Goal: Communication & Community: Answer question/provide support

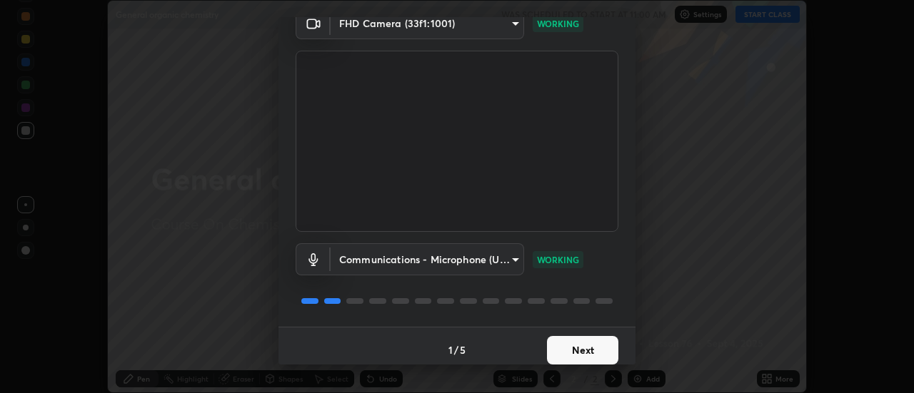
scroll to position [75, 0]
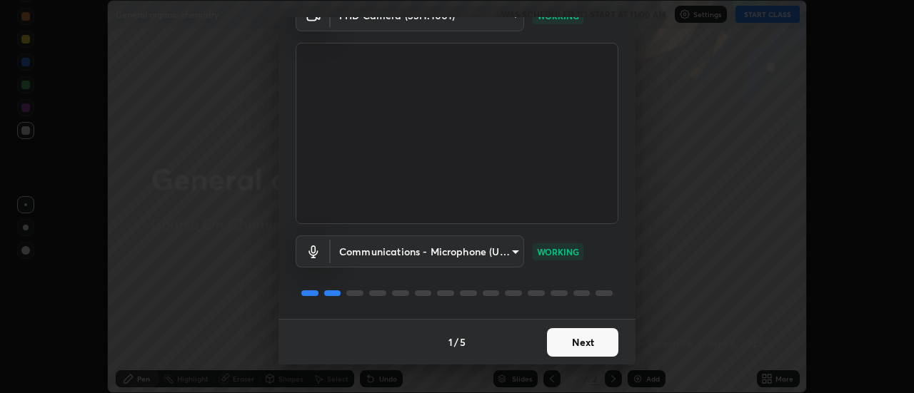
click at [562, 353] on button "Next" at bounding box center [582, 342] width 71 height 29
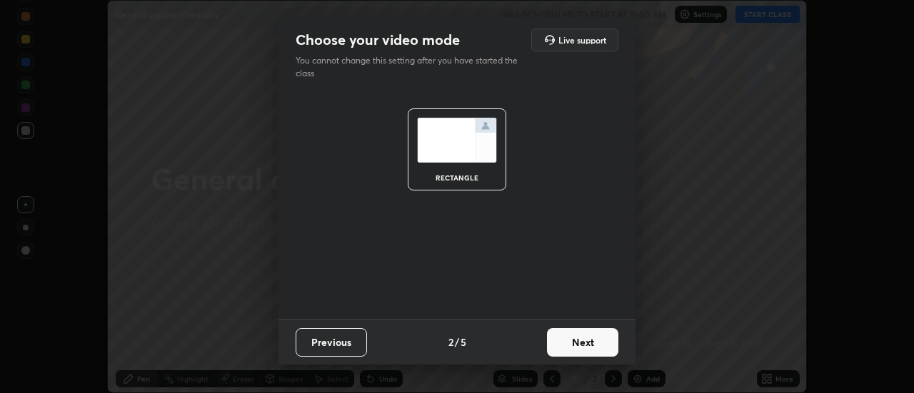
click at [569, 348] on button "Next" at bounding box center [582, 342] width 71 height 29
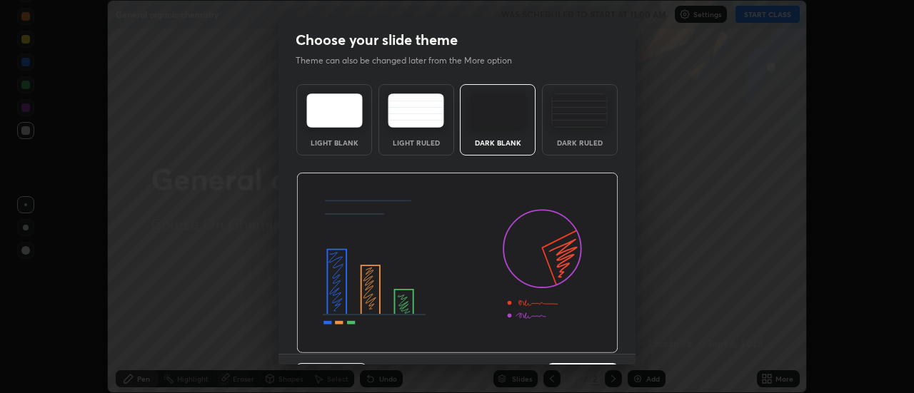
click at [572, 345] on img at bounding box center [457, 263] width 322 height 181
click at [573, 346] on img at bounding box center [457, 263] width 322 height 181
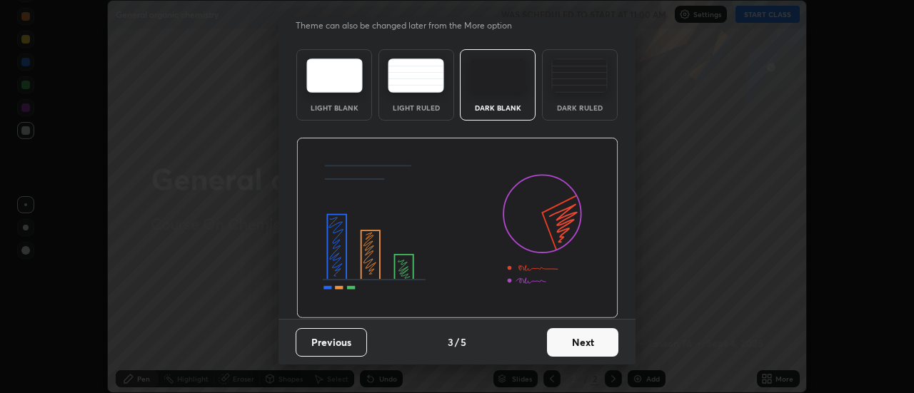
click at [583, 343] on button "Next" at bounding box center [582, 342] width 71 height 29
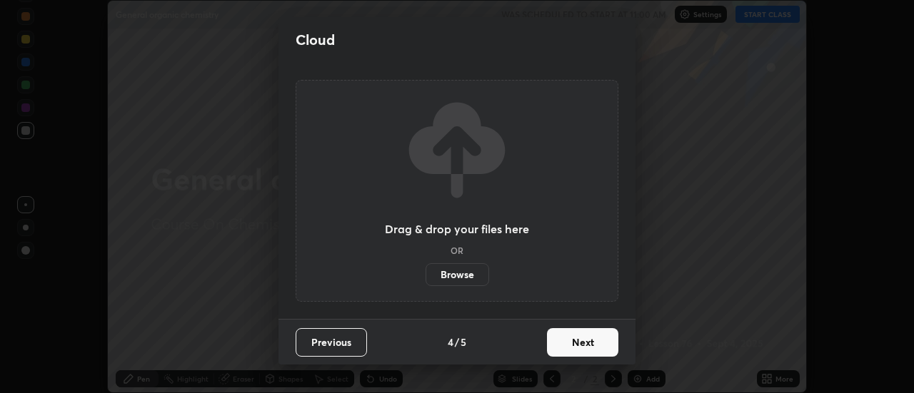
click at [586, 354] on button "Next" at bounding box center [582, 342] width 71 height 29
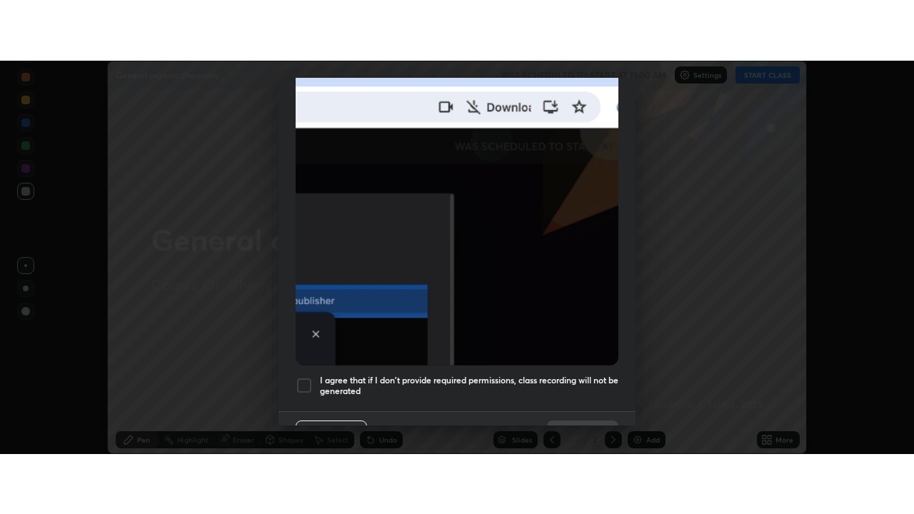
scroll to position [366, 0]
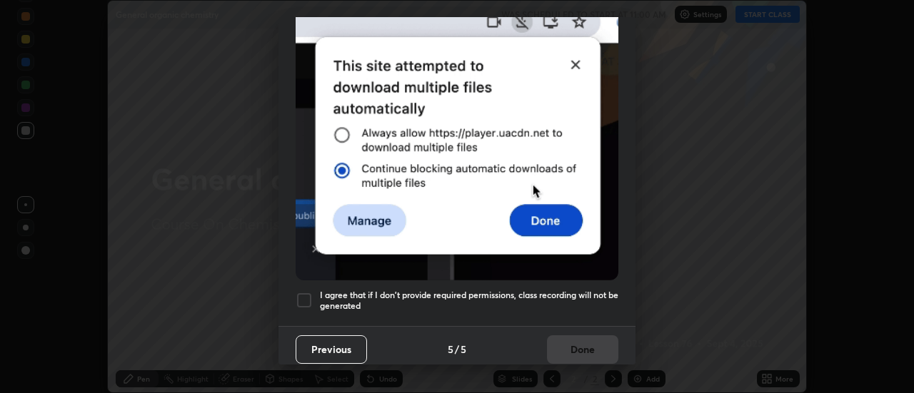
click at [587, 290] on h5 "I agree that if I don't provide required permissions, class recording will not …" at bounding box center [469, 301] width 298 height 22
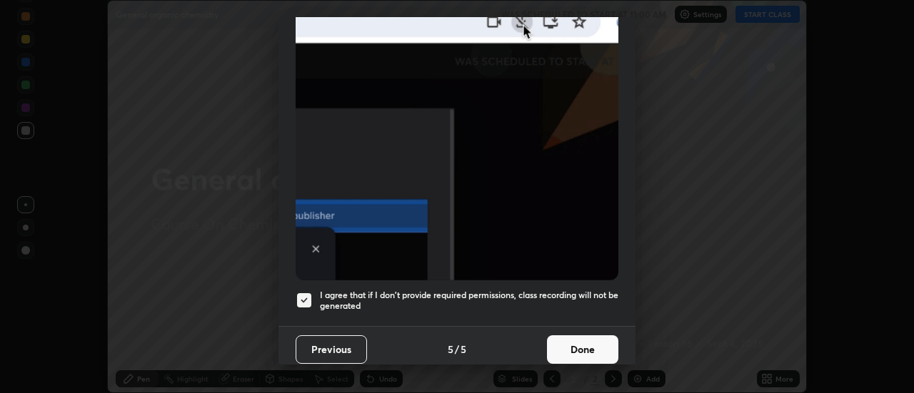
click at [584, 356] on button "Done" at bounding box center [582, 350] width 71 height 29
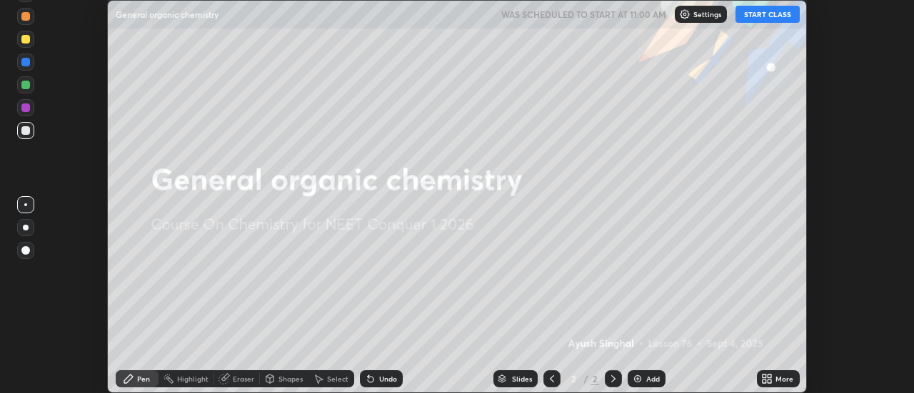
click at [779, 378] on div "More" at bounding box center [784, 379] width 18 height 7
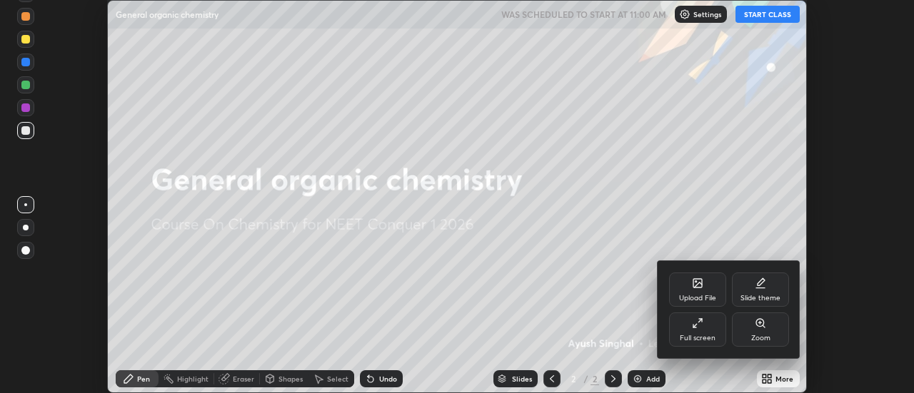
click at [701, 341] on div "Full screen" at bounding box center [698, 338] width 36 height 7
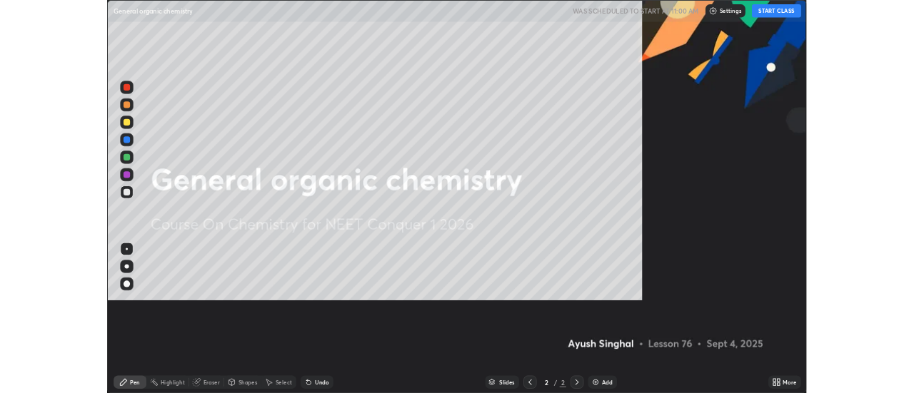
scroll to position [514, 914]
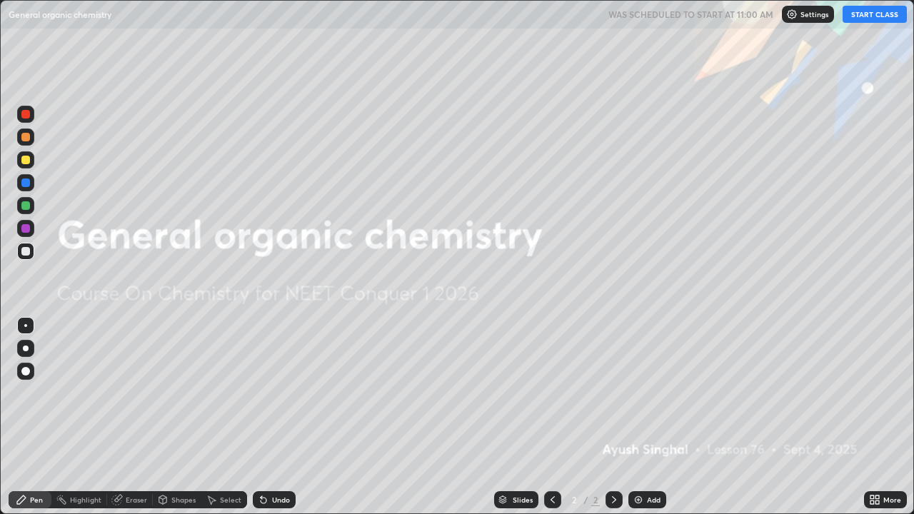
click at [875, 393] on icon at bounding box center [877, 498] width 4 height 4
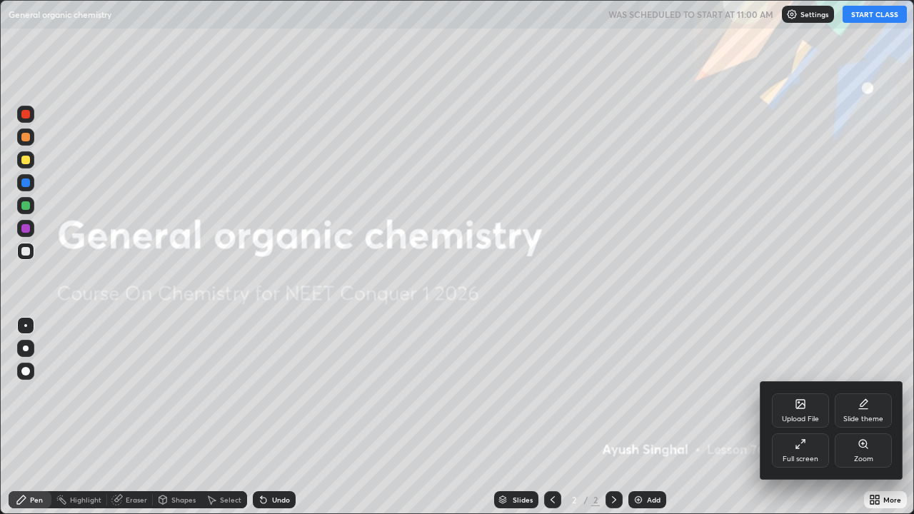
click at [796, 393] on div "Upload File" at bounding box center [800, 410] width 57 height 34
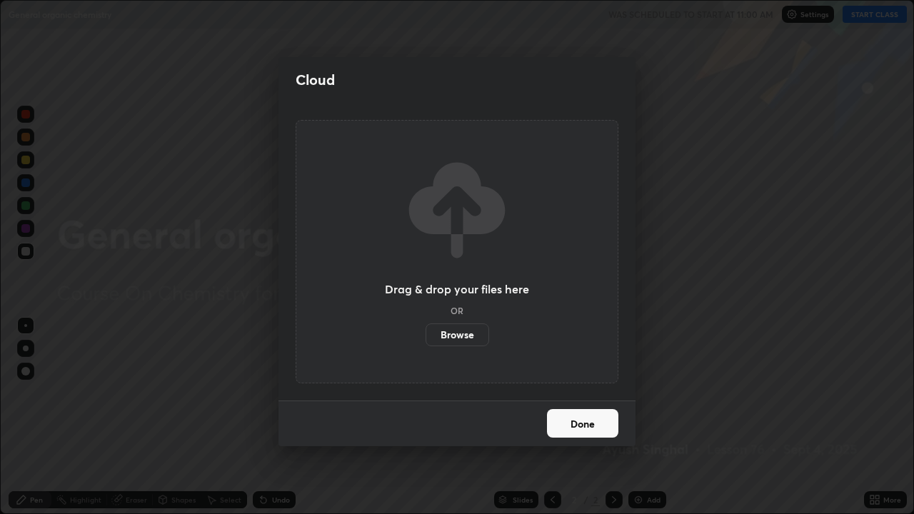
click at [475, 332] on label "Browse" at bounding box center [458, 334] width 64 height 23
click at [426, 332] on input "Browse" at bounding box center [426, 334] width 0 height 23
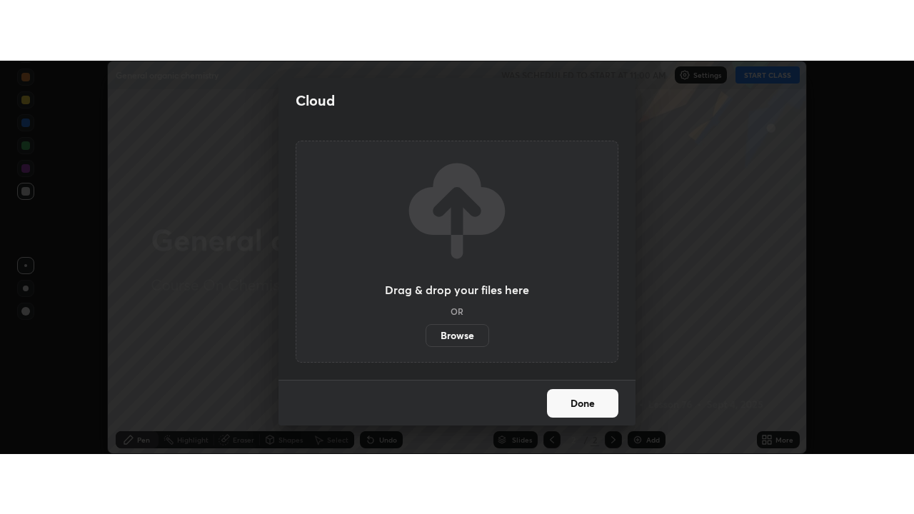
scroll to position [71012, 70492]
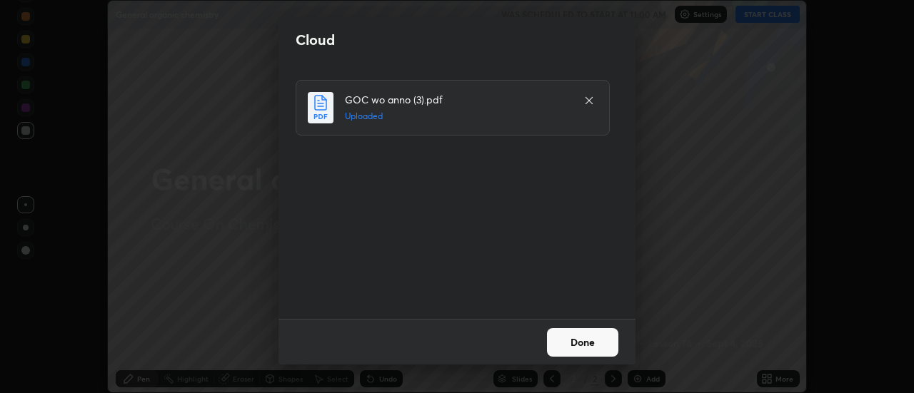
click at [594, 344] on button "Done" at bounding box center [582, 342] width 71 height 29
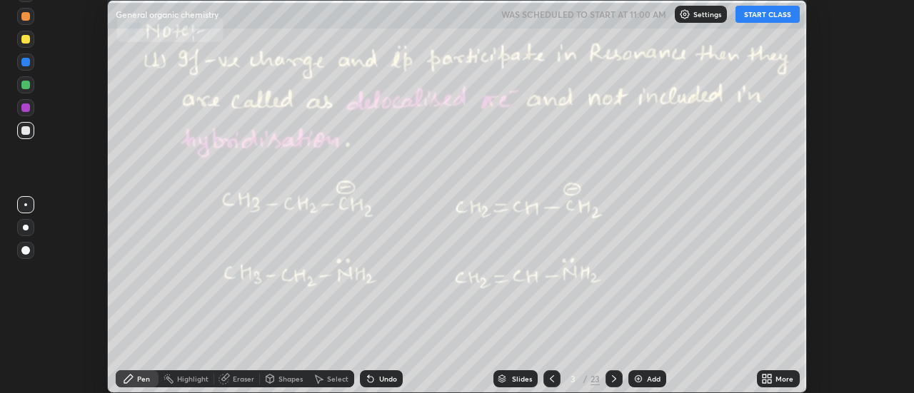
click at [782, 377] on div "More" at bounding box center [784, 379] width 18 height 7
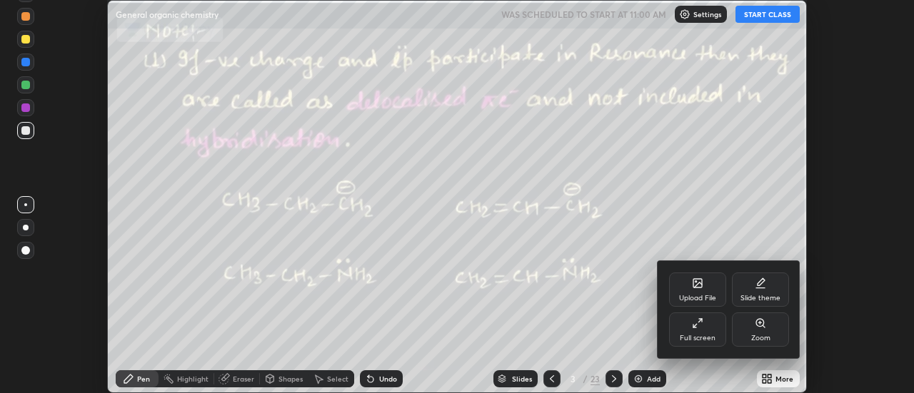
click at [703, 332] on div "Full screen" at bounding box center [697, 330] width 57 height 34
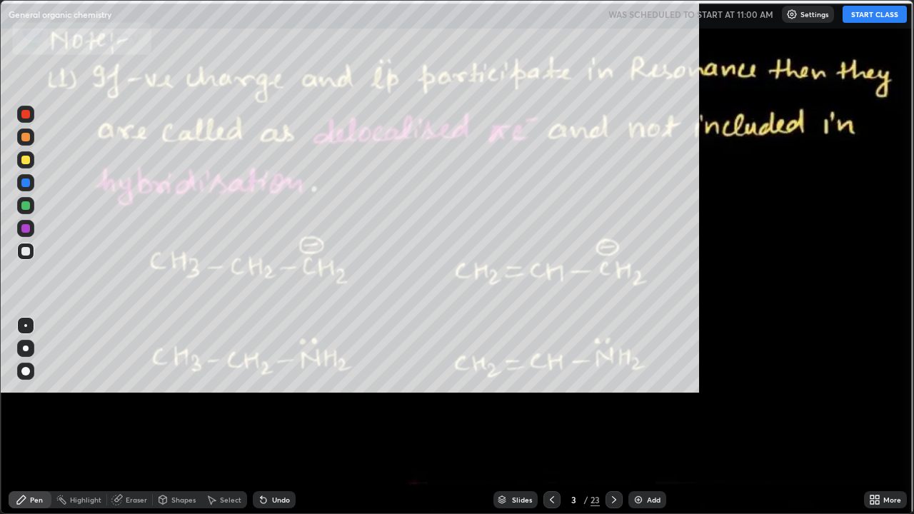
scroll to position [514, 914]
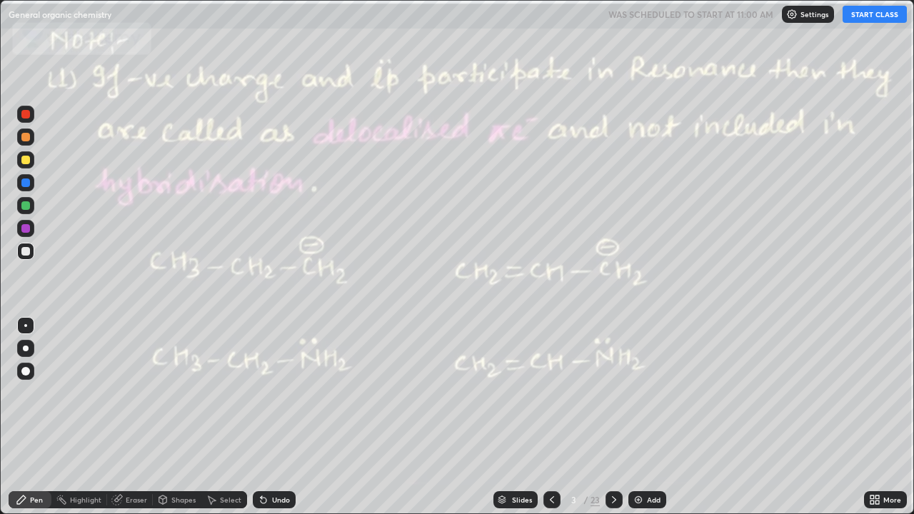
click at [868, 14] on button "START CLASS" at bounding box center [875, 14] width 64 height 17
click at [26, 253] on div at bounding box center [25, 251] width 9 height 9
click at [615, 393] on icon at bounding box center [613, 499] width 11 height 11
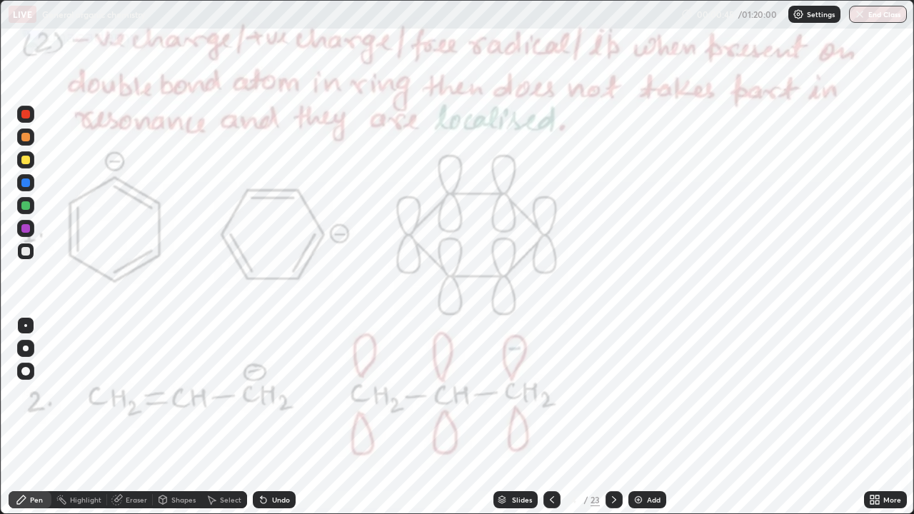
click at [549, 393] on icon at bounding box center [551, 499] width 11 height 11
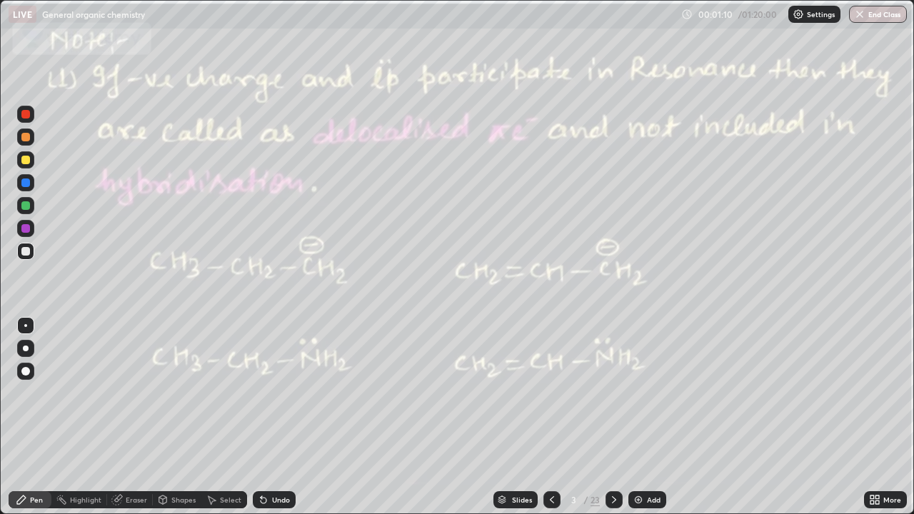
click at [268, 393] on div "Undo" at bounding box center [274, 499] width 43 height 17
click at [267, 393] on div "Undo" at bounding box center [274, 499] width 43 height 17
click at [261, 393] on icon at bounding box center [264, 501] width 6 height 6
click at [266, 393] on div "Undo" at bounding box center [274, 499] width 43 height 17
click at [254, 393] on div "Undo" at bounding box center [274, 499] width 43 height 17
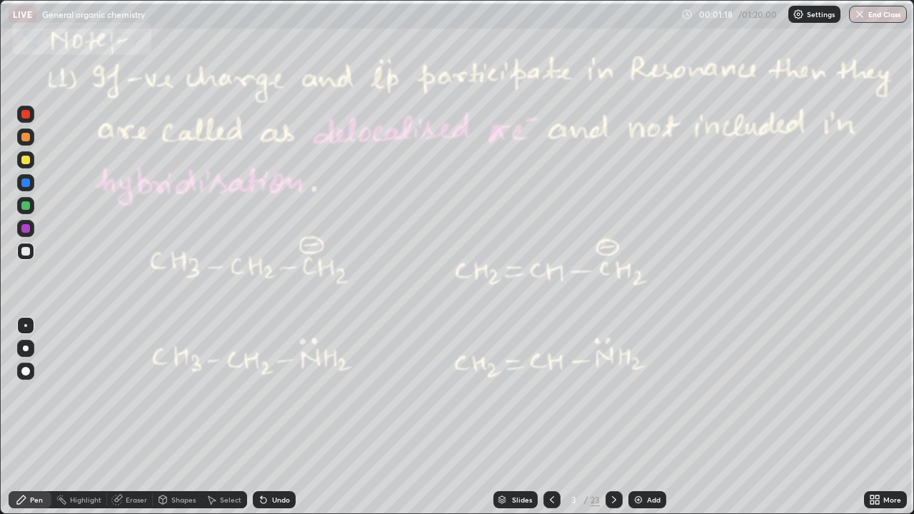
click at [274, 393] on div "Undo" at bounding box center [281, 499] width 18 height 7
click at [279, 393] on div "Undo" at bounding box center [281, 499] width 18 height 7
click at [268, 393] on div "Undo" at bounding box center [274, 499] width 43 height 17
click at [264, 393] on icon at bounding box center [263, 499] width 11 height 11
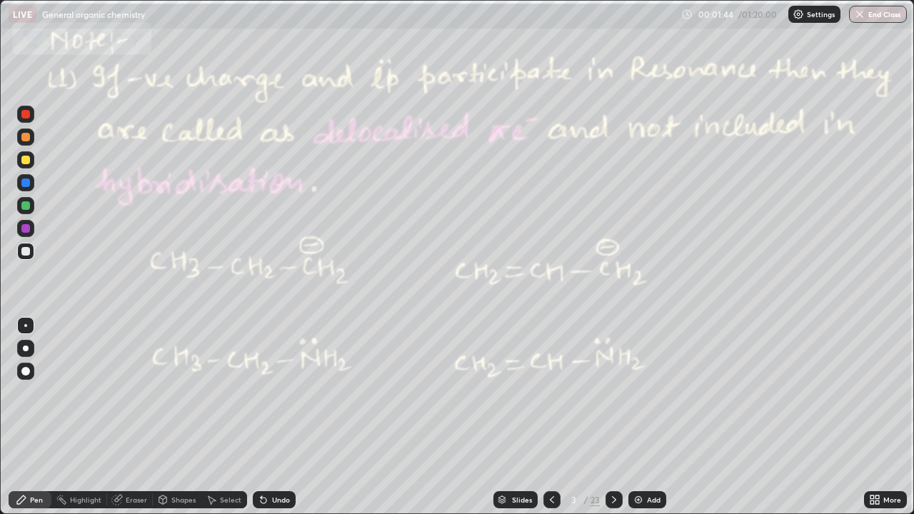
click at [613, 393] on icon at bounding box center [613, 499] width 11 height 11
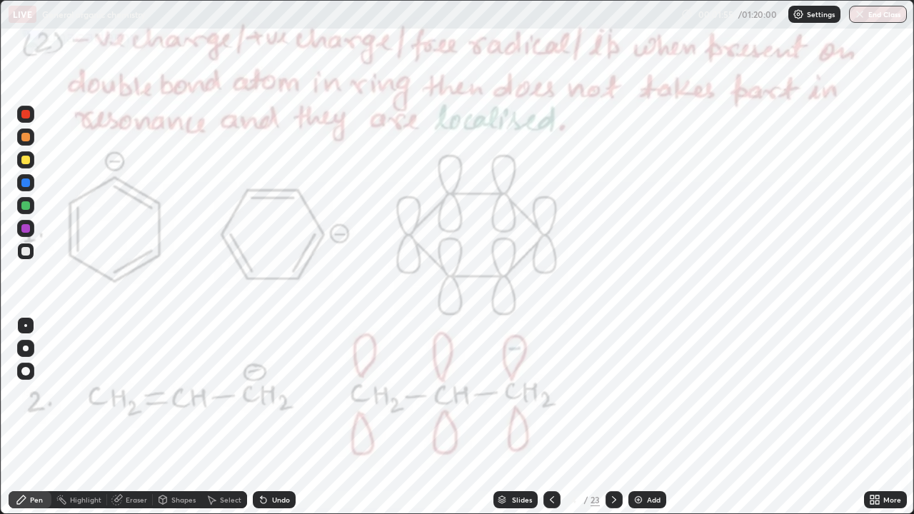
click at [551, 393] on icon at bounding box center [551, 499] width 11 height 11
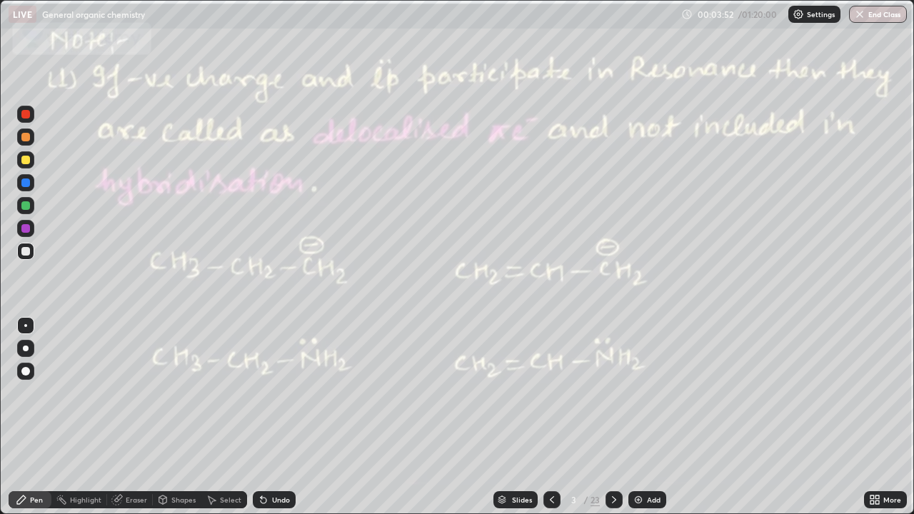
click at [613, 393] on icon at bounding box center [613, 499] width 11 height 11
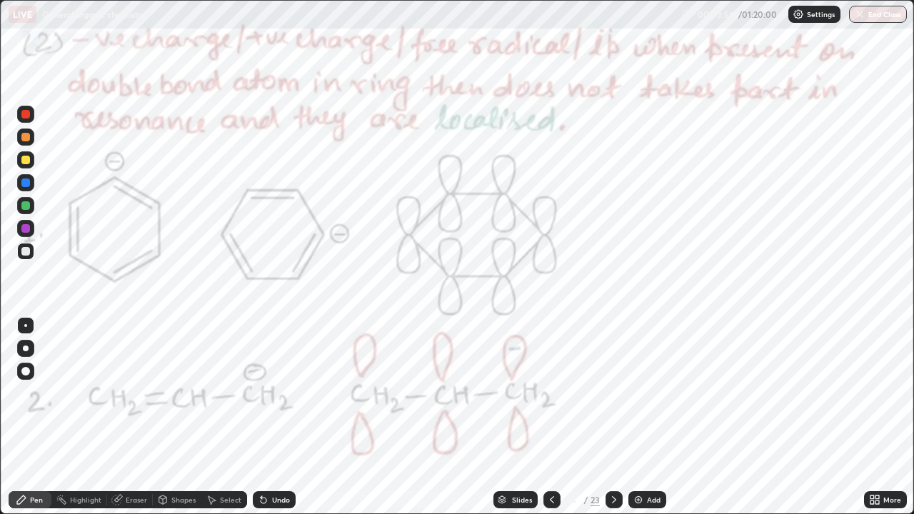
click at [31, 230] on div at bounding box center [25, 228] width 17 height 17
click at [284, 393] on div "Undo" at bounding box center [281, 499] width 18 height 7
click at [283, 393] on div "Undo" at bounding box center [281, 499] width 18 height 7
click at [284, 393] on div "Undo" at bounding box center [281, 499] width 18 height 7
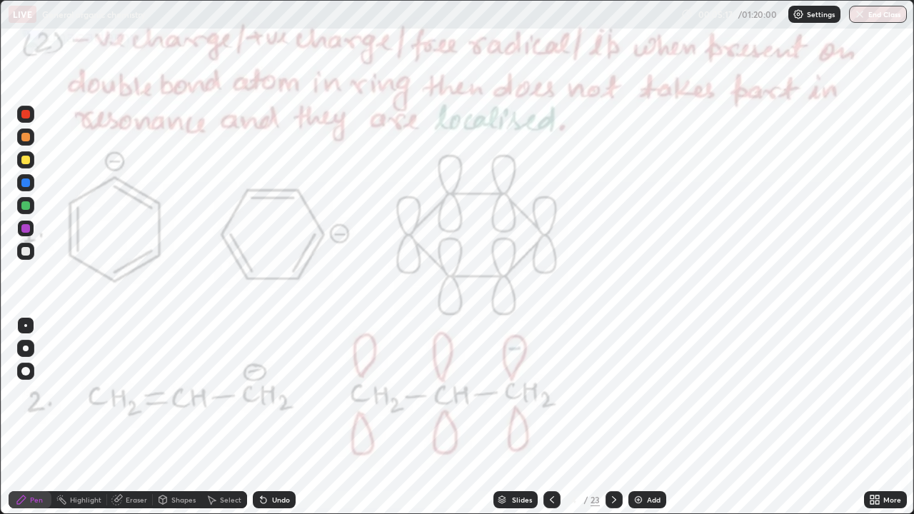
click at [284, 393] on div "Undo" at bounding box center [281, 499] width 18 height 7
click at [286, 393] on div "Undo" at bounding box center [281, 499] width 18 height 7
click at [287, 393] on div "Undo" at bounding box center [274, 499] width 43 height 17
click at [288, 393] on div "Undo" at bounding box center [274, 499] width 43 height 17
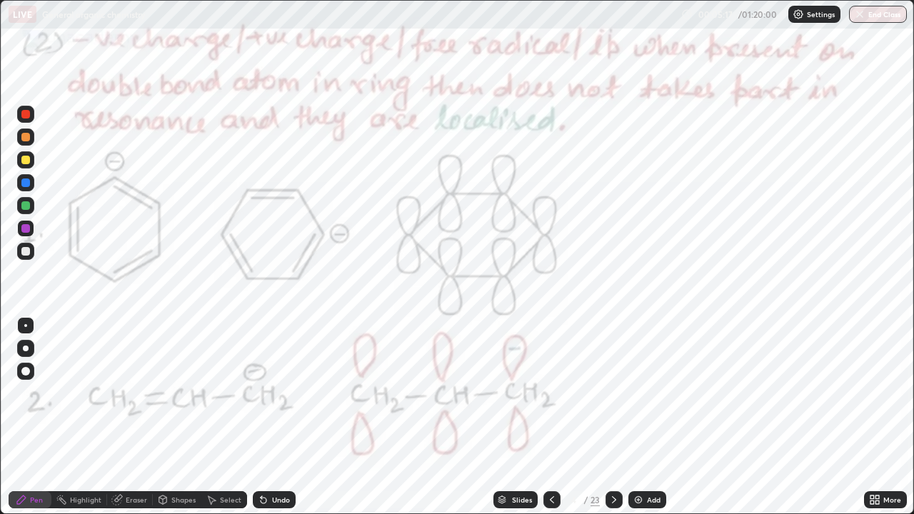
click at [288, 393] on div "Undo" at bounding box center [274, 499] width 43 height 17
click at [286, 393] on div "Undo" at bounding box center [274, 499] width 43 height 17
click at [287, 393] on div "Undo" at bounding box center [274, 499] width 43 height 17
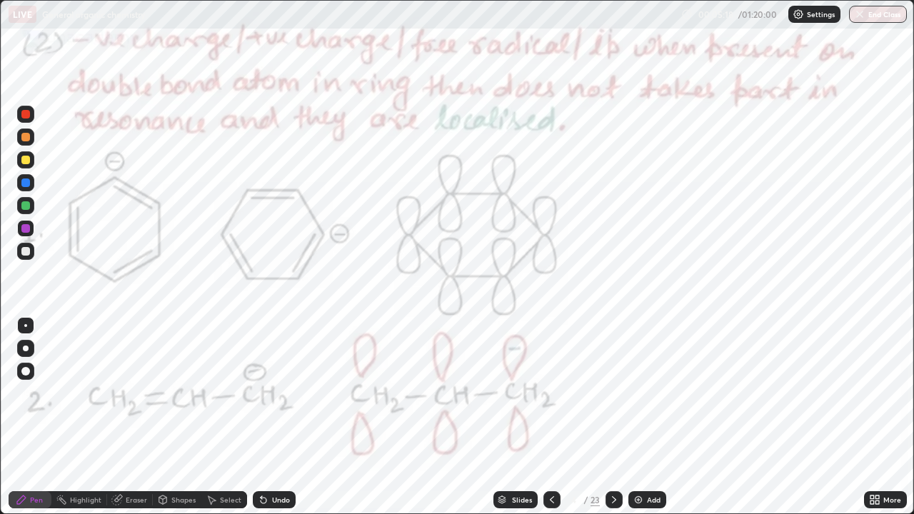
click at [289, 393] on div "Undo" at bounding box center [274, 499] width 43 height 17
click at [290, 393] on div "Undo" at bounding box center [274, 499] width 43 height 17
click at [291, 393] on div "Undo" at bounding box center [274, 499] width 43 height 17
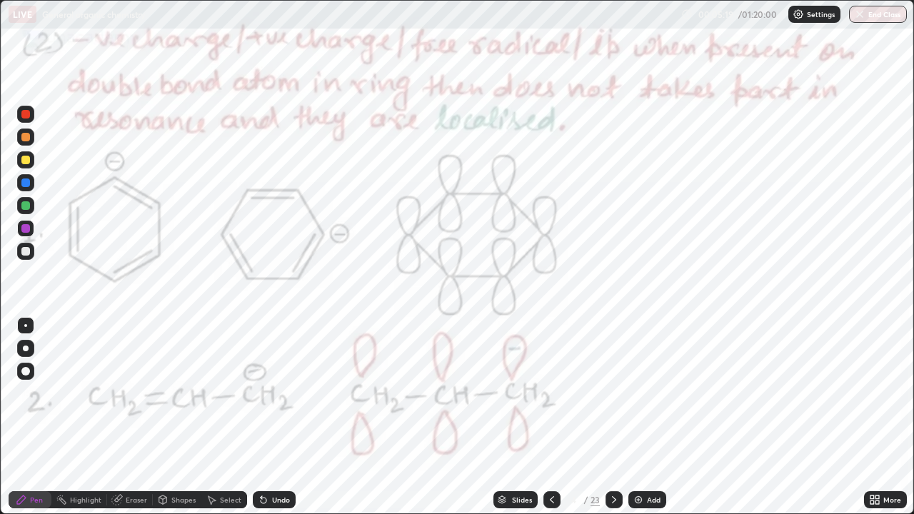
click at [292, 393] on div "Undo" at bounding box center [274, 499] width 43 height 17
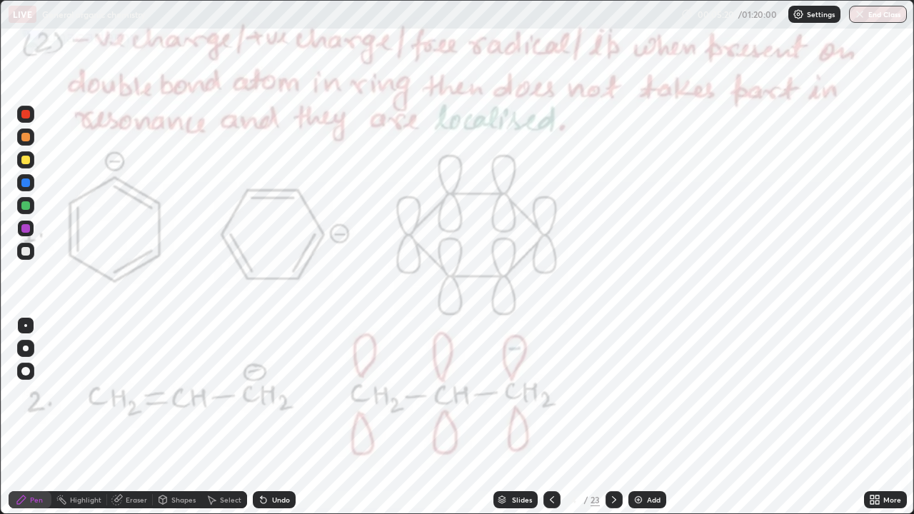
click at [291, 393] on div "Undo" at bounding box center [274, 499] width 43 height 17
click at [292, 393] on div "Undo" at bounding box center [274, 499] width 43 height 17
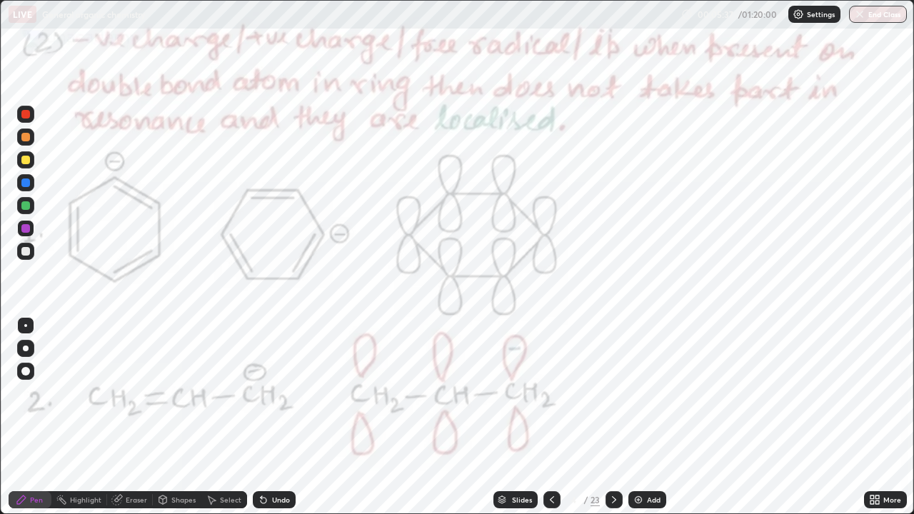
click at [278, 393] on div "Undo" at bounding box center [274, 499] width 43 height 17
click at [549, 393] on icon at bounding box center [551, 499] width 11 height 11
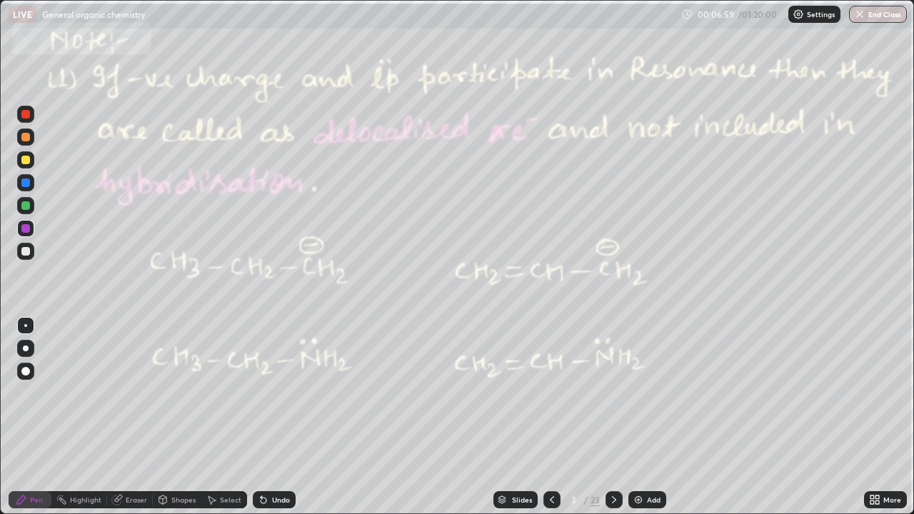
click at [614, 393] on icon at bounding box center [614, 499] width 4 height 7
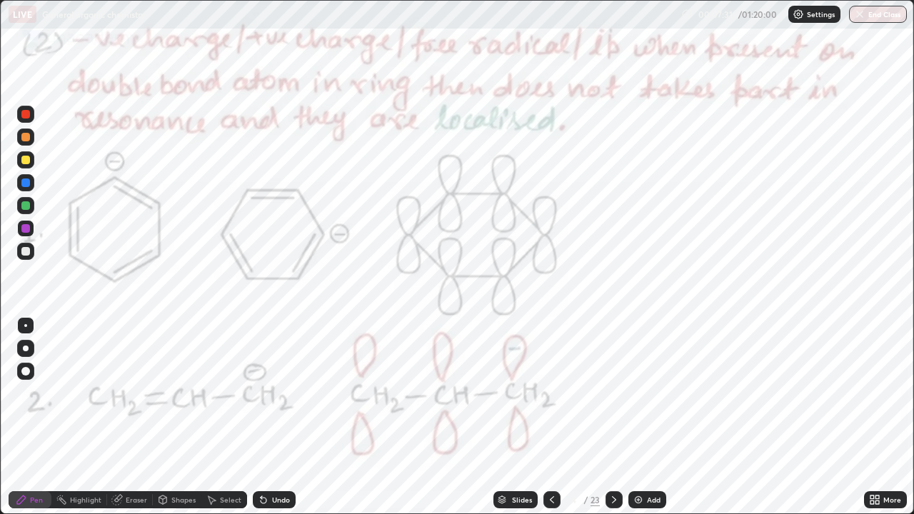
click at [279, 393] on div "Undo" at bounding box center [281, 499] width 18 height 7
click at [282, 393] on div "Undo" at bounding box center [281, 499] width 18 height 7
click at [283, 393] on div "Undo" at bounding box center [281, 499] width 18 height 7
click at [281, 393] on div "Undo" at bounding box center [281, 499] width 18 height 7
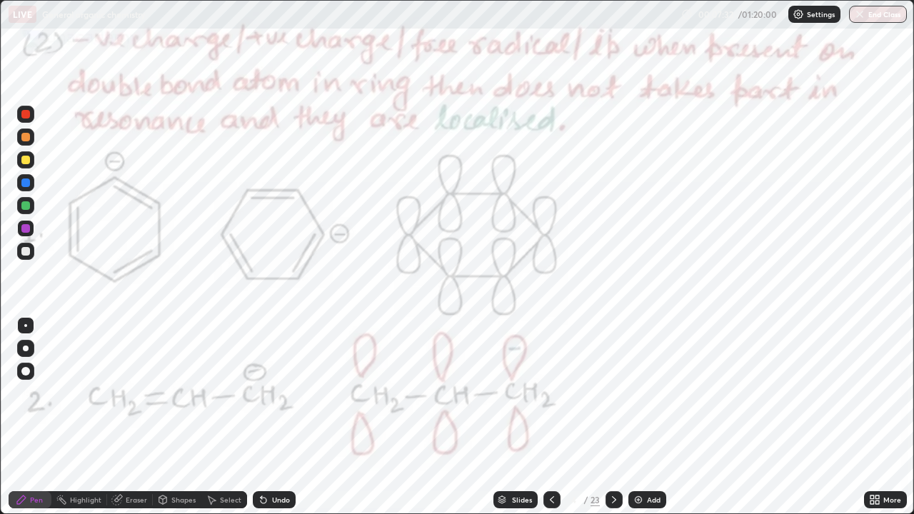
click at [278, 393] on div "Undo" at bounding box center [281, 499] width 18 height 7
click at [277, 393] on div "Undo" at bounding box center [274, 499] width 43 height 17
click at [272, 393] on div "Undo" at bounding box center [281, 499] width 18 height 7
click at [268, 393] on div "Undo" at bounding box center [274, 499] width 43 height 17
click at [551, 393] on icon at bounding box center [551, 499] width 11 height 11
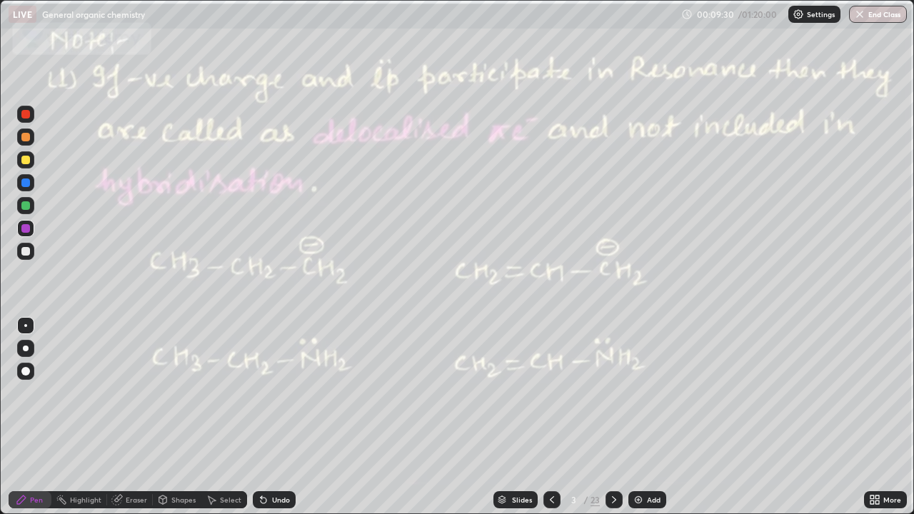
click at [613, 393] on icon at bounding box center [613, 499] width 11 height 11
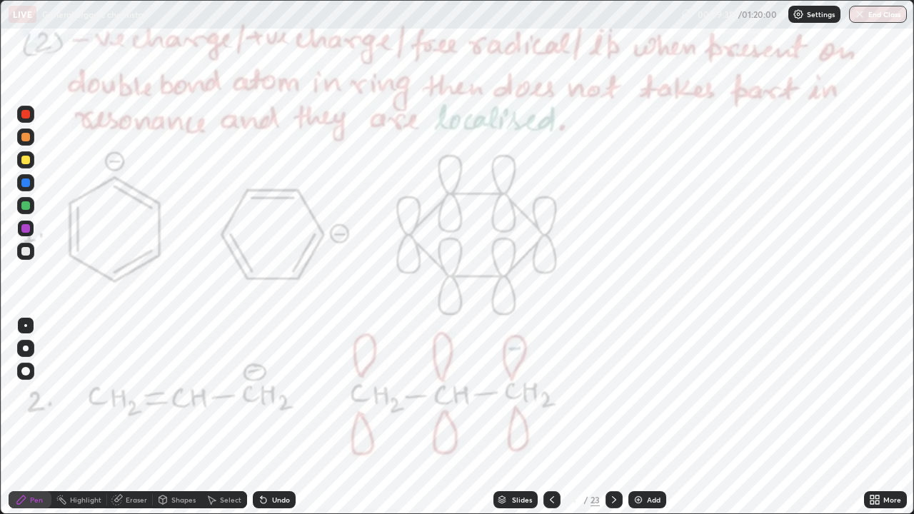
click at [614, 393] on icon at bounding box center [613, 499] width 11 height 11
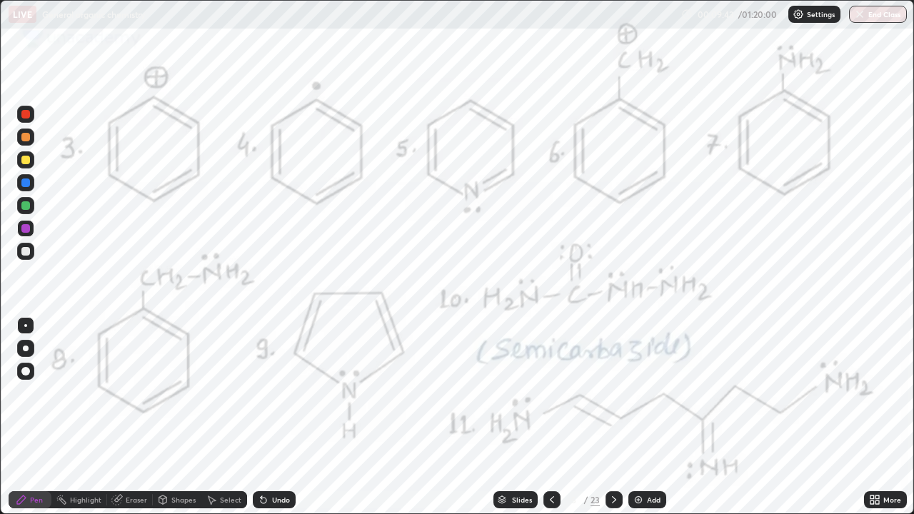
click at [26, 228] on div at bounding box center [25, 228] width 9 height 9
click at [549, 393] on icon at bounding box center [551, 499] width 11 height 11
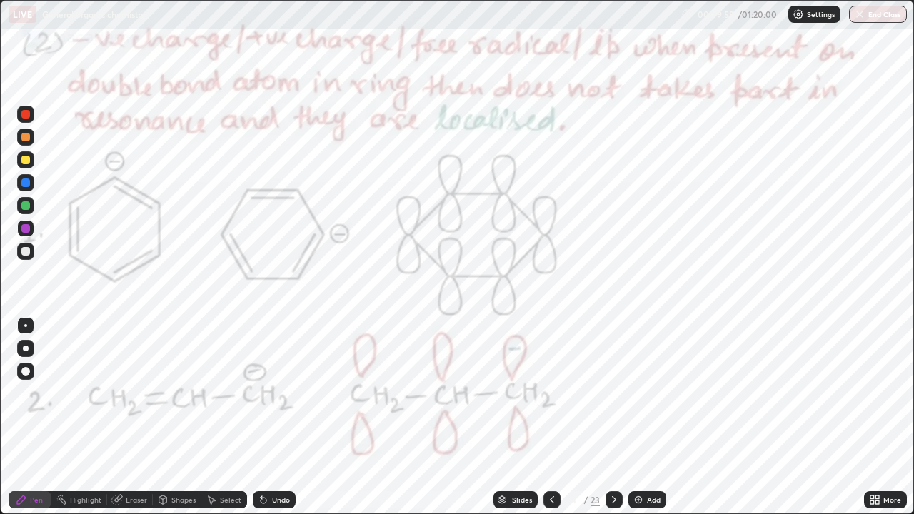
click at [620, 393] on div at bounding box center [614, 499] width 17 height 17
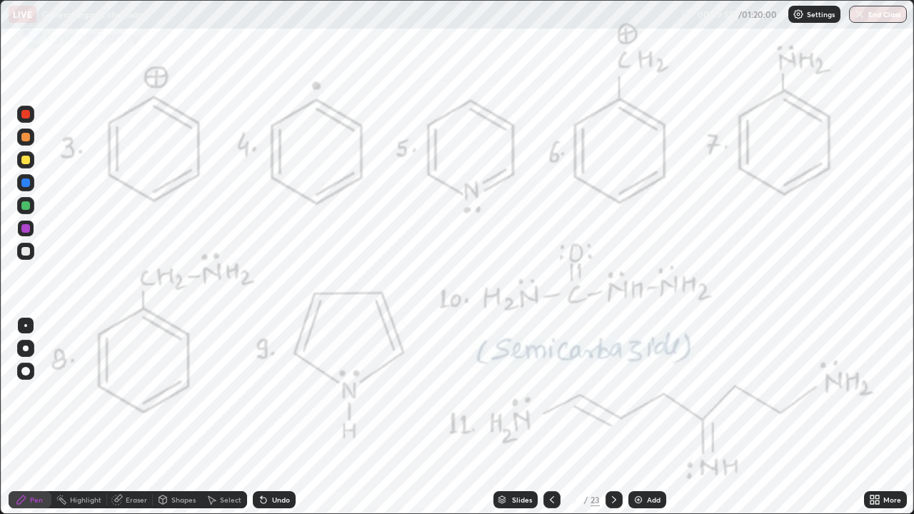
click at [172, 393] on div "Shapes" at bounding box center [177, 499] width 49 height 17
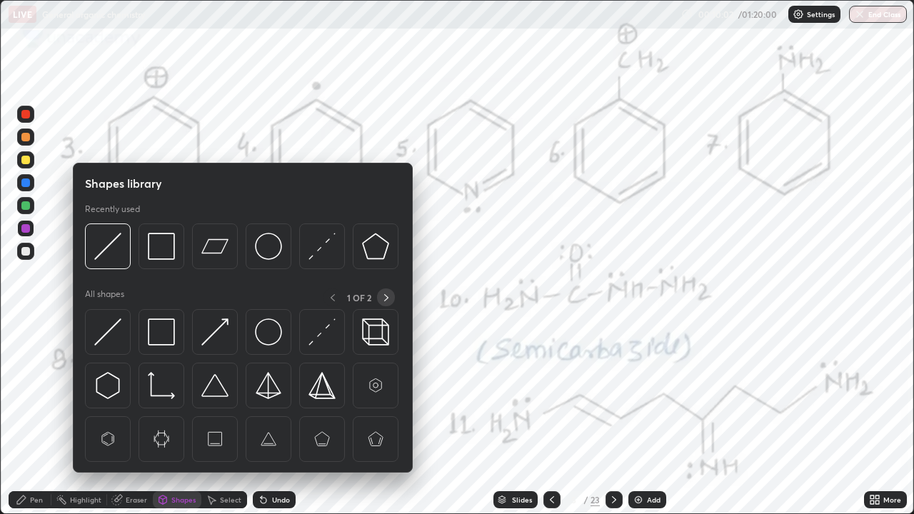
click at [388, 297] on icon at bounding box center [386, 297] width 11 height 11
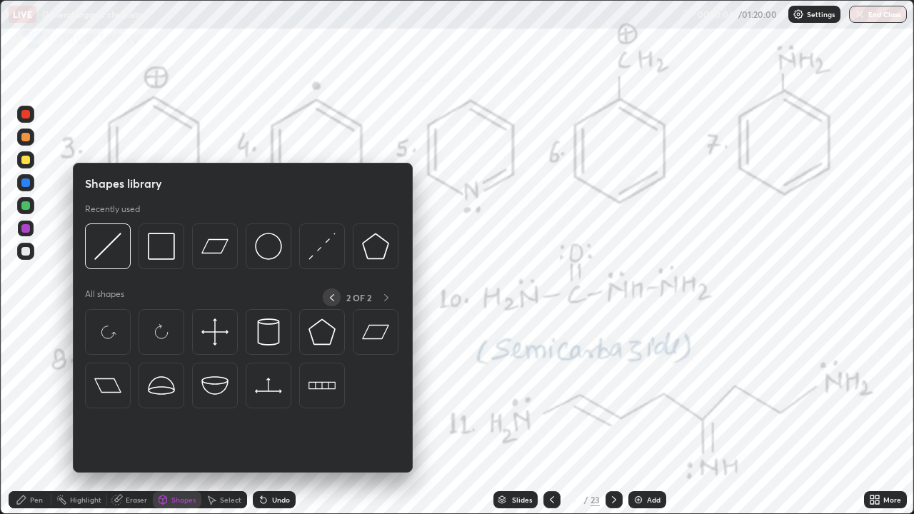
click at [331, 298] on icon at bounding box center [332, 297] width 4 height 7
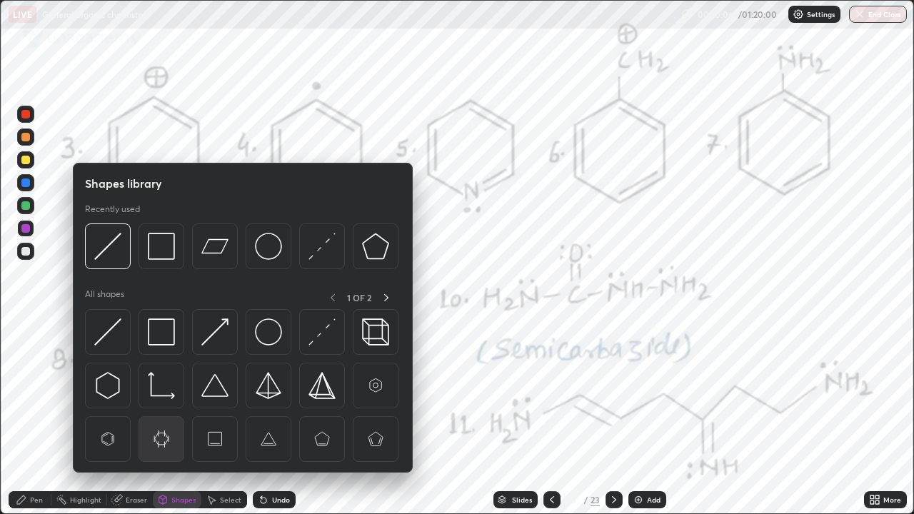
click at [164, 393] on img at bounding box center [161, 439] width 27 height 27
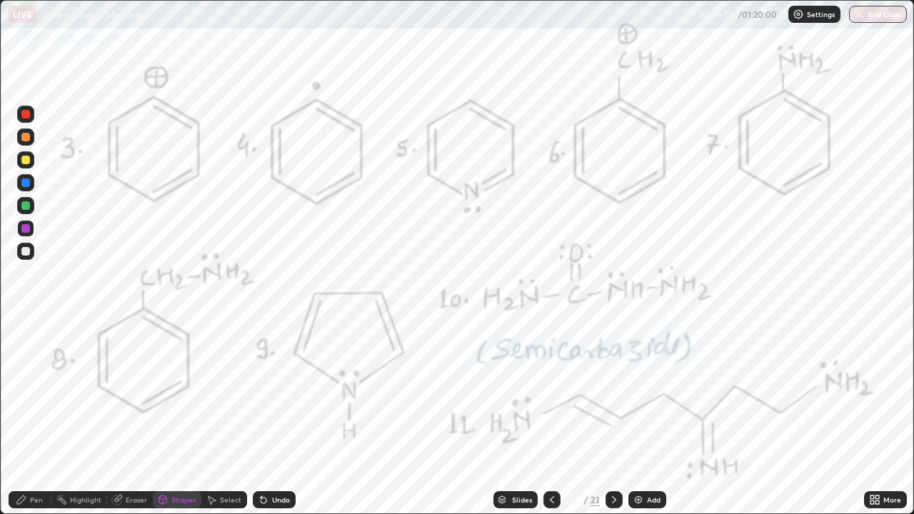
click at [34, 393] on div "Pen" at bounding box center [30, 499] width 43 height 17
click at [130, 393] on div "Eraser" at bounding box center [130, 499] width 46 height 17
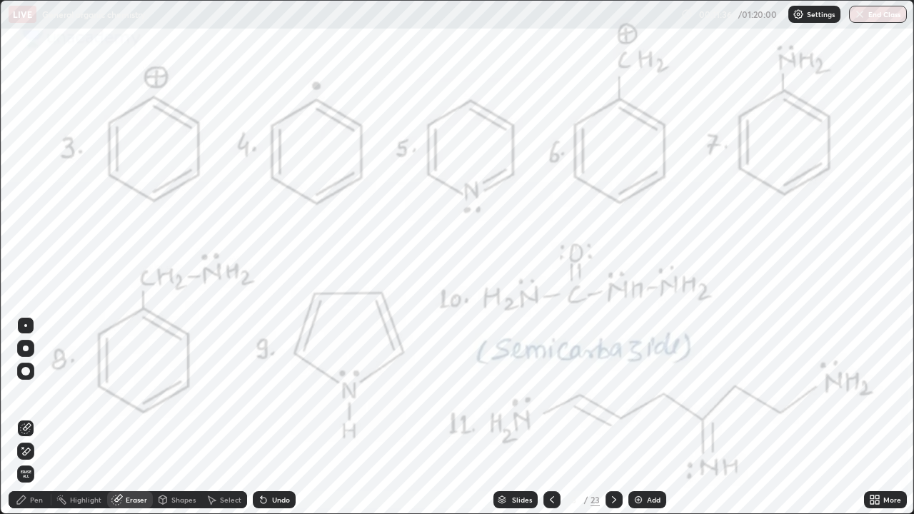
click at [25, 393] on span "Erase all" at bounding box center [26, 474] width 16 height 9
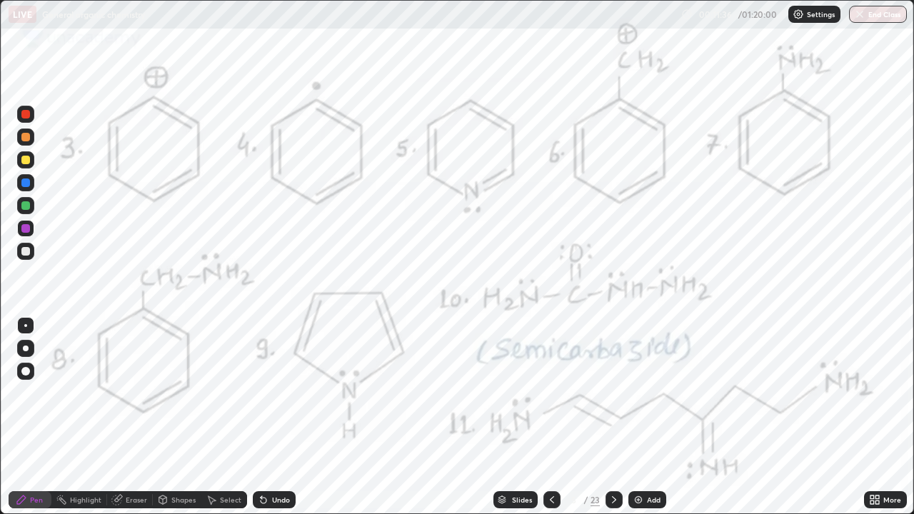
click at [33, 393] on div "Pen" at bounding box center [36, 499] width 13 height 7
click at [291, 393] on div "Undo" at bounding box center [274, 499] width 43 height 17
click at [287, 393] on div "Undo" at bounding box center [281, 499] width 18 height 7
click at [287, 393] on div "Undo" at bounding box center [274, 499] width 43 height 17
click at [289, 393] on div "Undo" at bounding box center [274, 499] width 43 height 17
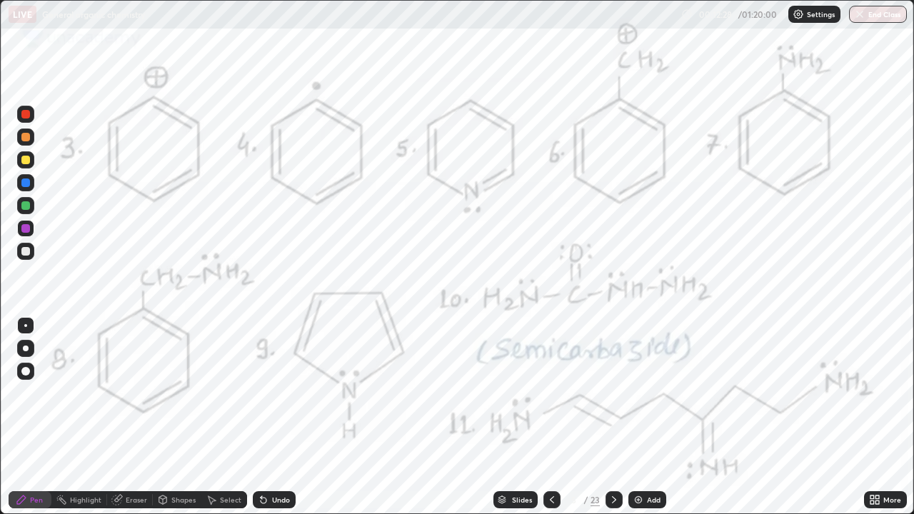
click at [136, 393] on div "Eraser" at bounding box center [136, 499] width 21 height 7
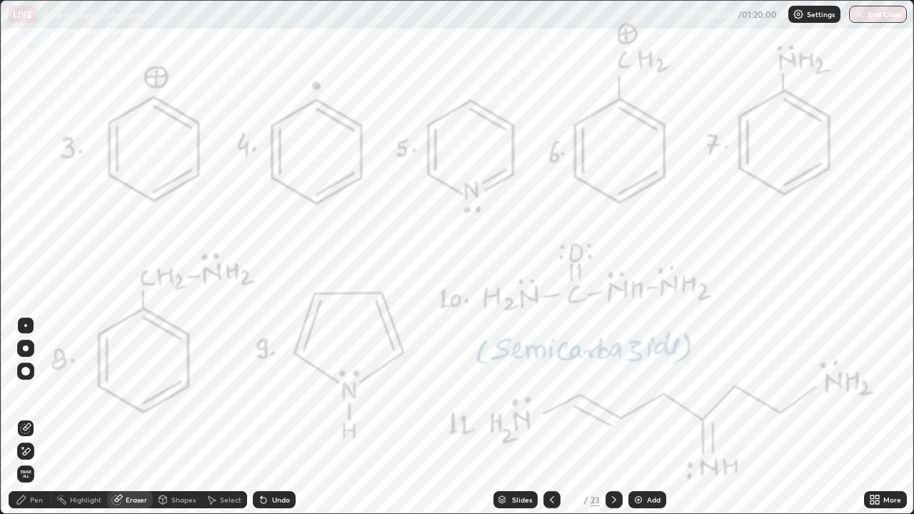
click at [178, 393] on div "Shapes" at bounding box center [183, 499] width 24 height 7
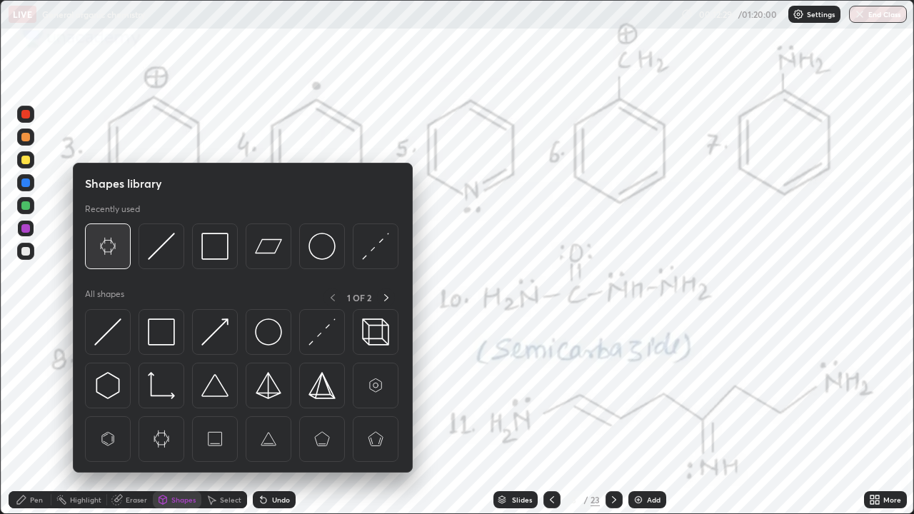
click at [110, 243] on img at bounding box center [107, 246] width 27 height 27
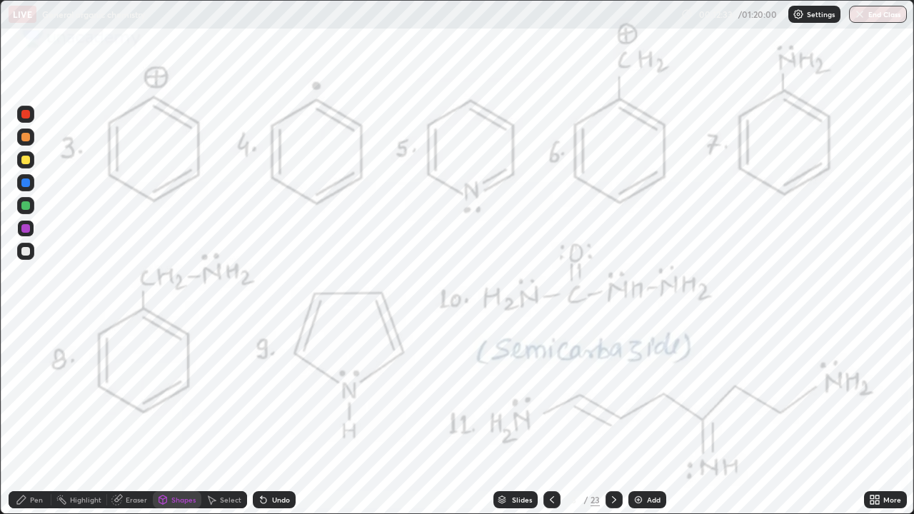
click at [32, 393] on div "Pen" at bounding box center [36, 499] width 13 height 7
click at [261, 393] on icon at bounding box center [261, 496] width 1 height 1
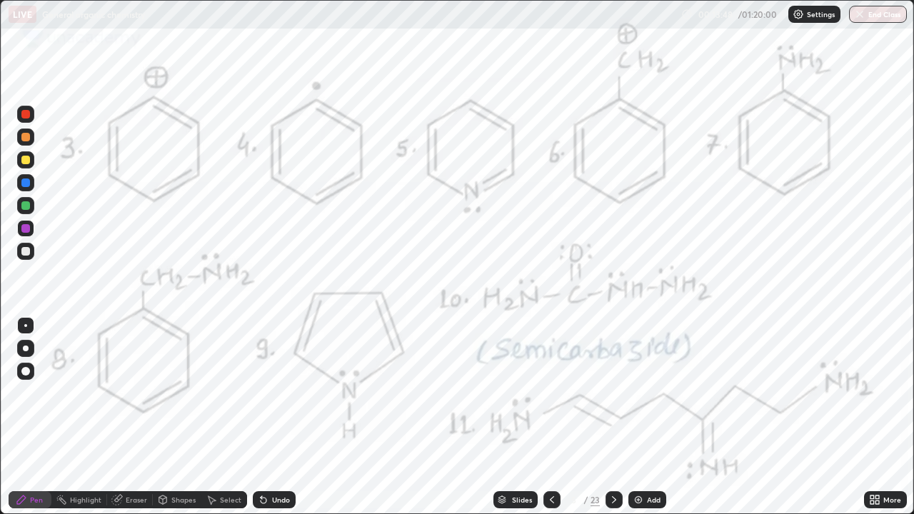
click at [261, 393] on icon at bounding box center [261, 496] width 1 height 1
click at [261, 393] on div "Undo" at bounding box center [274, 499] width 43 height 17
click at [262, 393] on div "Undo" at bounding box center [274, 499] width 43 height 17
click at [263, 393] on div "Undo" at bounding box center [274, 499] width 43 height 17
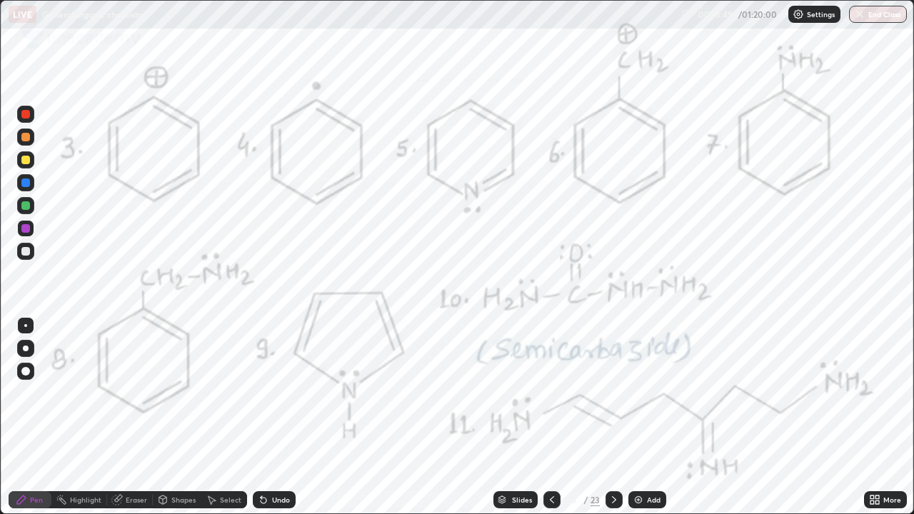
click at [266, 393] on icon at bounding box center [263, 499] width 11 height 11
click at [261, 393] on icon at bounding box center [264, 501] width 6 height 6
click at [607, 393] on div at bounding box center [614, 499] width 17 height 17
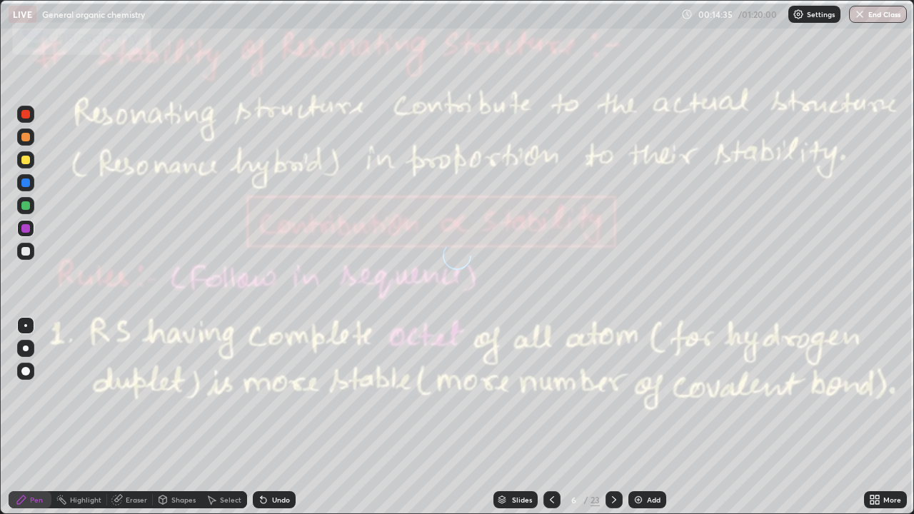
click at [551, 393] on icon at bounding box center [551, 499] width 11 height 11
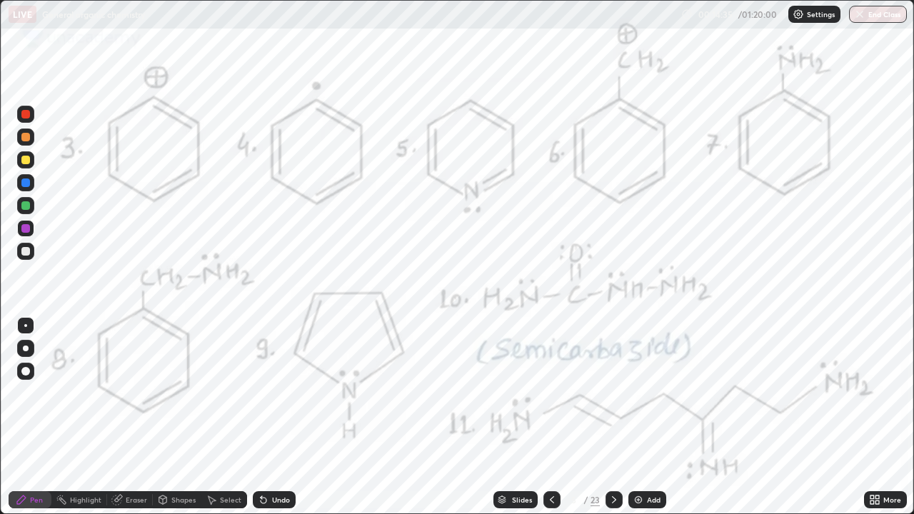
click at [546, 393] on div at bounding box center [551, 499] width 17 height 17
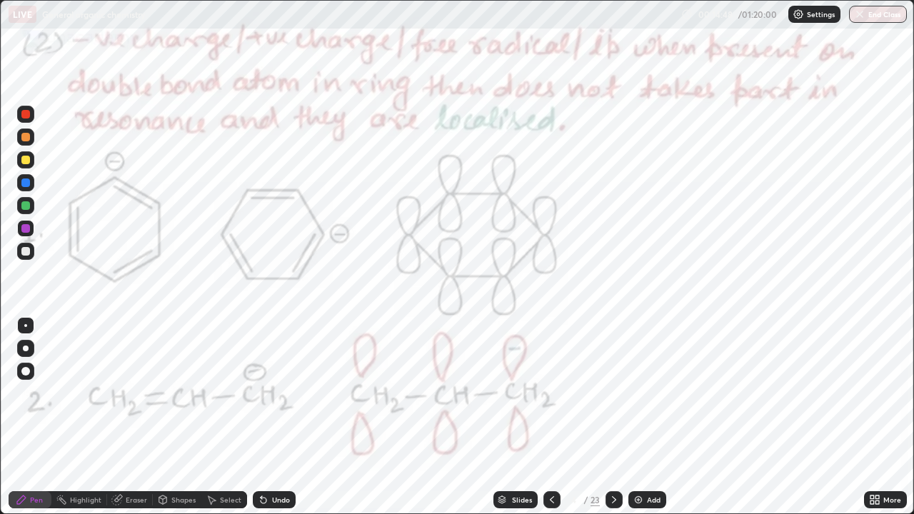
click at [613, 393] on icon at bounding box center [613, 499] width 11 height 11
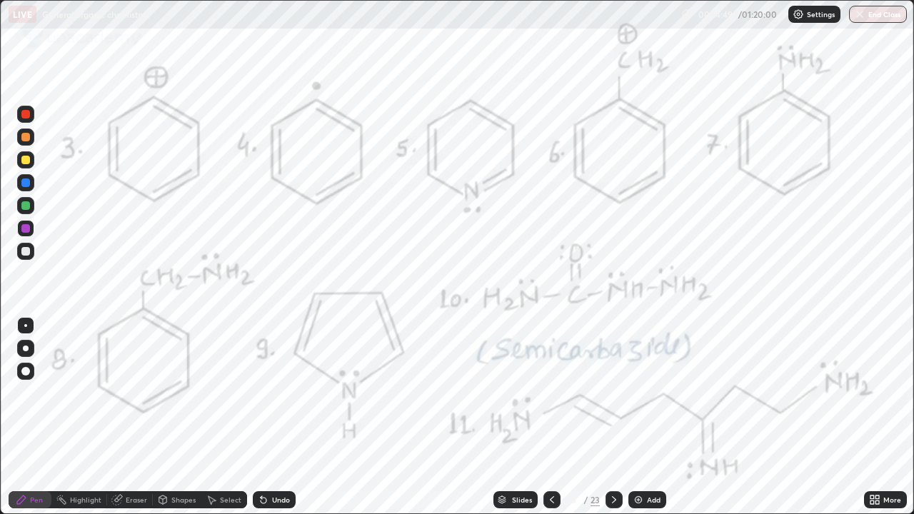
click at [613, 393] on icon at bounding box center [613, 499] width 11 height 11
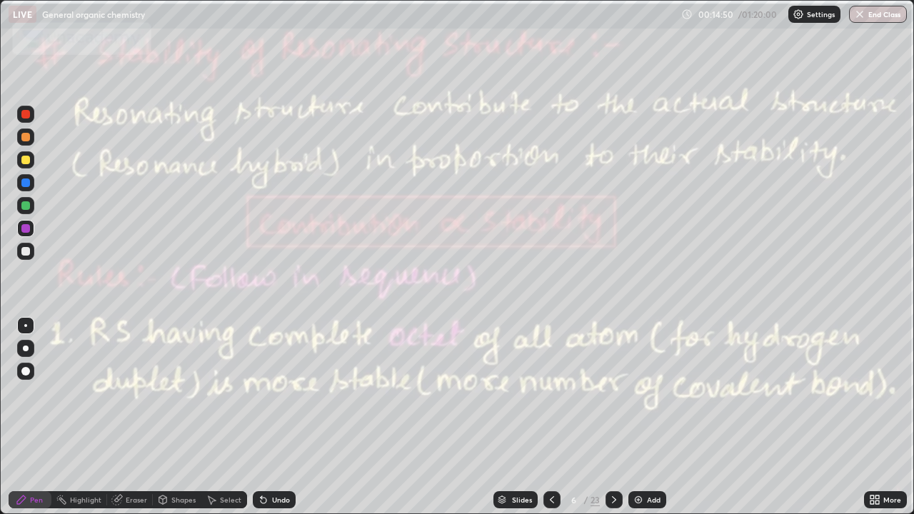
click at [553, 393] on icon at bounding box center [551, 499] width 11 height 11
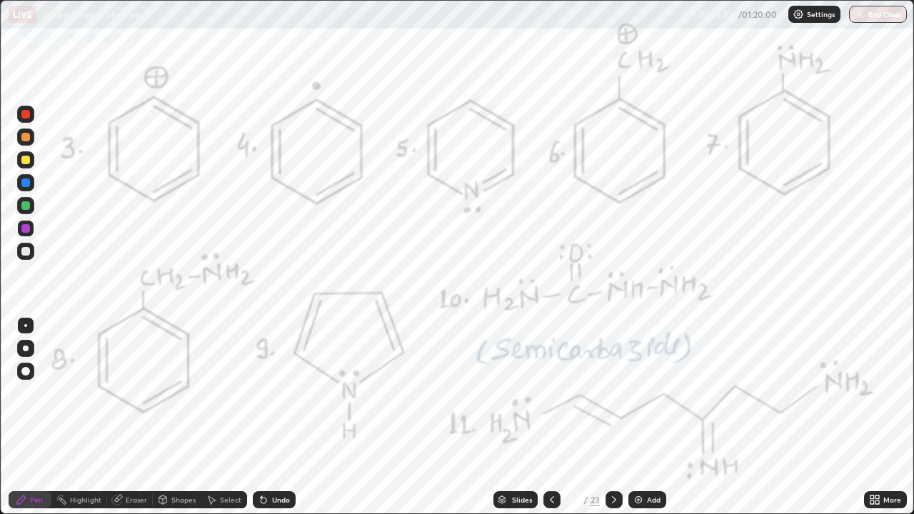
click at [549, 393] on icon at bounding box center [551, 499] width 11 height 11
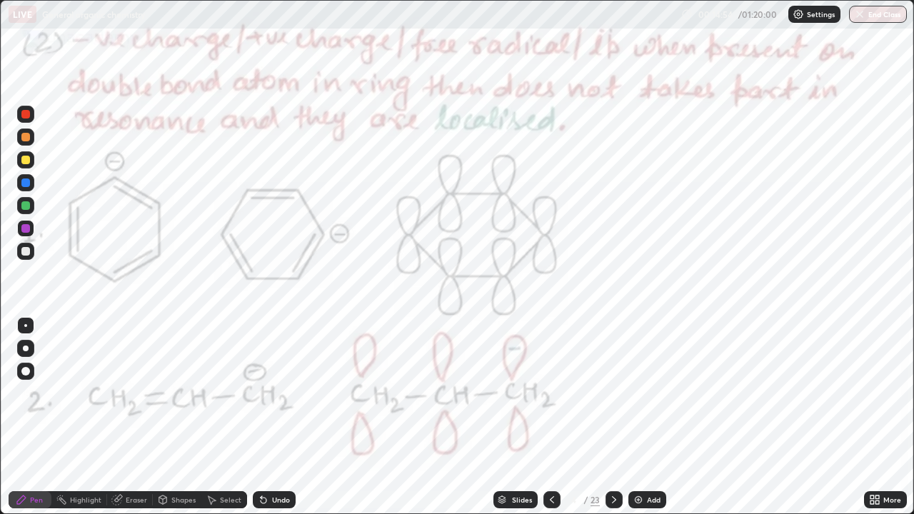
click at [608, 393] on div at bounding box center [614, 500] width 17 height 29
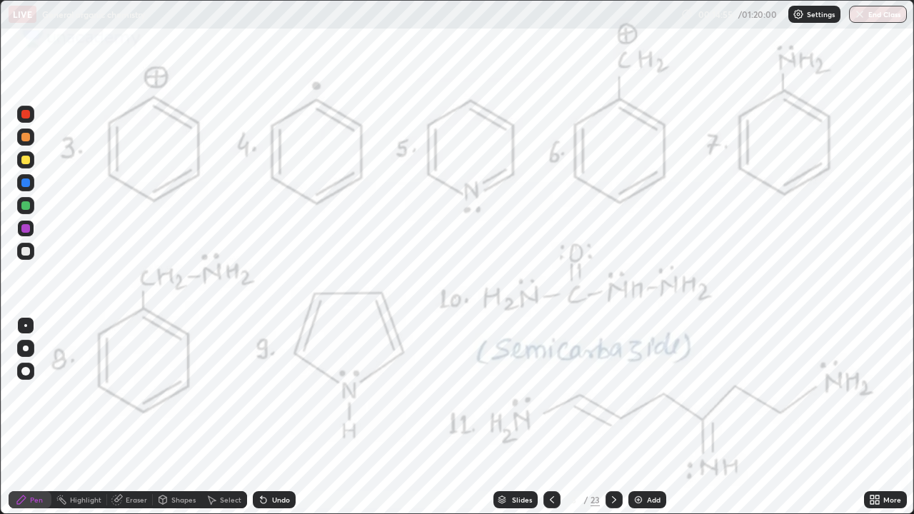
click at [613, 393] on icon at bounding box center [613, 499] width 11 height 11
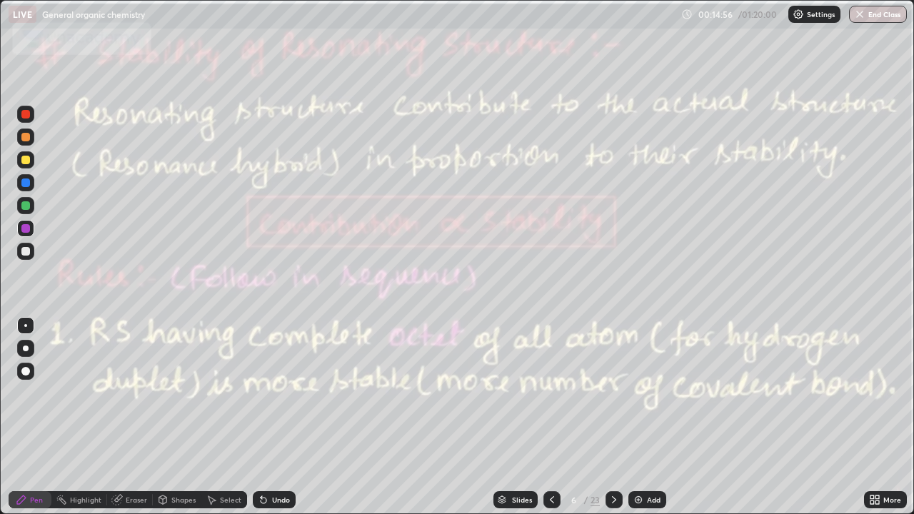
click at [551, 393] on icon at bounding box center [551, 499] width 11 height 11
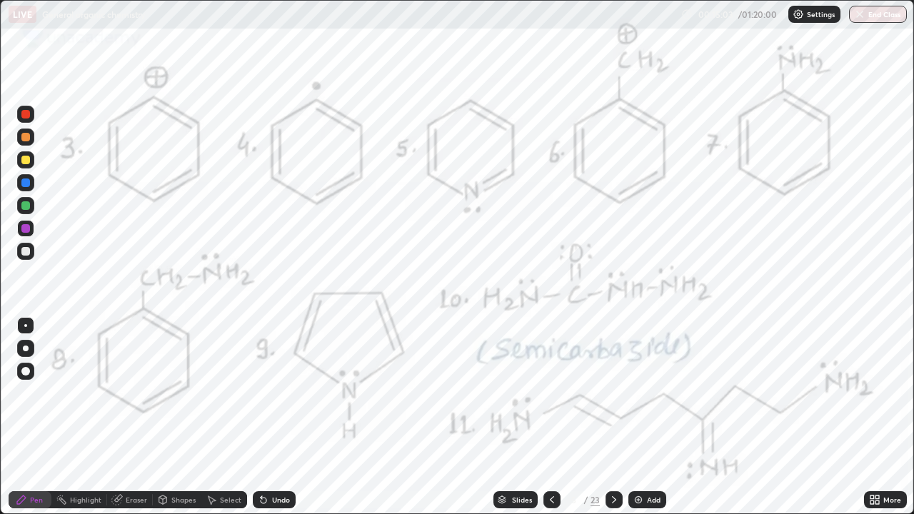
click at [32, 393] on div "Pen" at bounding box center [36, 499] width 13 height 7
click at [34, 393] on div "Pen" at bounding box center [36, 499] width 13 height 7
click at [36, 393] on div "Pen" at bounding box center [36, 499] width 13 height 7
click at [288, 393] on div "Undo" at bounding box center [274, 499] width 43 height 17
click at [285, 393] on div "Undo" at bounding box center [281, 499] width 18 height 7
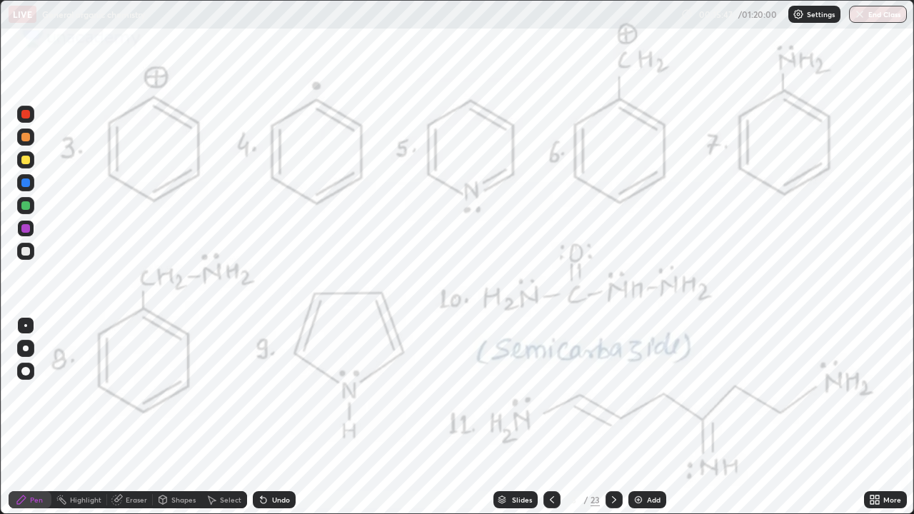
click at [288, 393] on div "Undo" at bounding box center [274, 499] width 43 height 17
click at [284, 393] on div "Undo" at bounding box center [281, 499] width 18 height 7
click at [288, 393] on div "Undo" at bounding box center [274, 499] width 43 height 17
click at [293, 393] on div "Undo" at bounding box center [274, 499] width 43 height 17
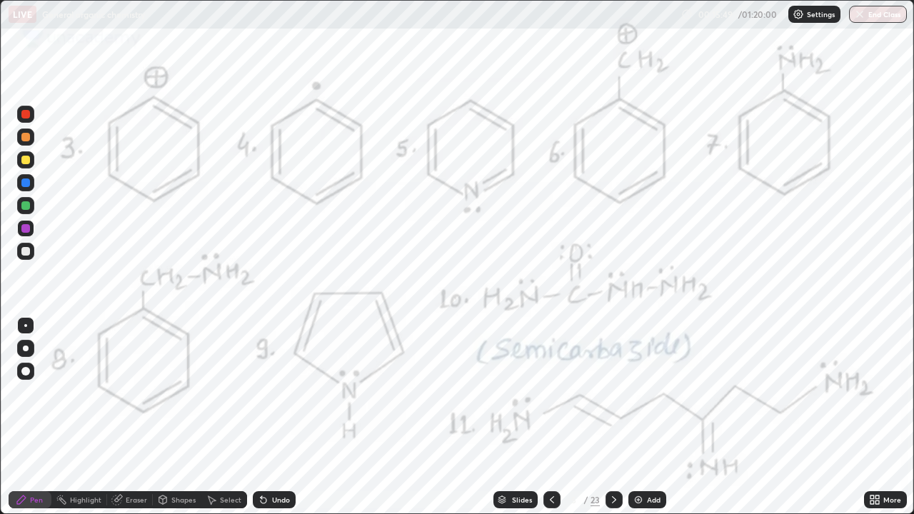
click at [288, 393] on div "Undo" at bounding box center [281, 499] width 18 height 7
click at [285, 393] on div "Undo" at bounding box center [281, 499] width 18 height 7
click at [289, 393] on div "Undo" at bounding box center [274, 499] width 43 height 17
click at [101, 393] on div "Highlight" at bounding box center [79, 499] width 56 height 17
click at [130, 393] on div "Eraser" at bounding box center [136, 499] width 21 height 7
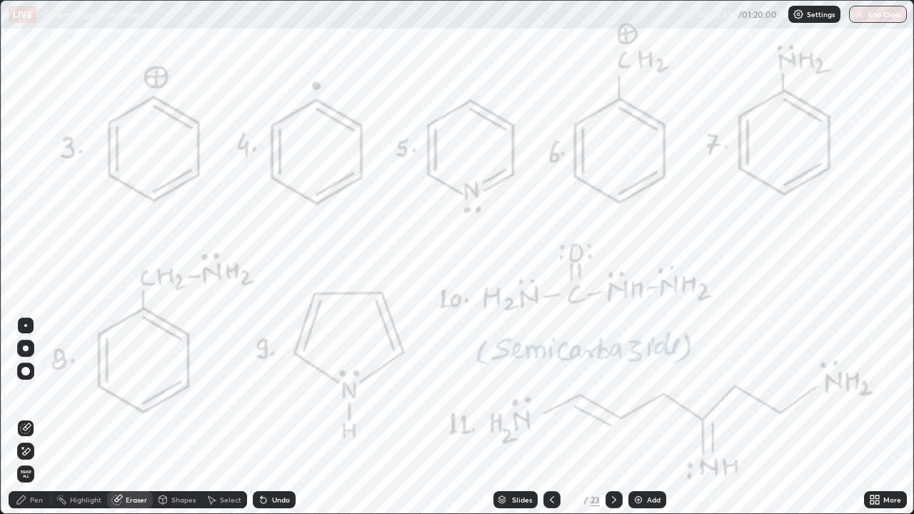
click at [34, 393] on div "Pen" at bounding box center [36, 499] width 13 height 7
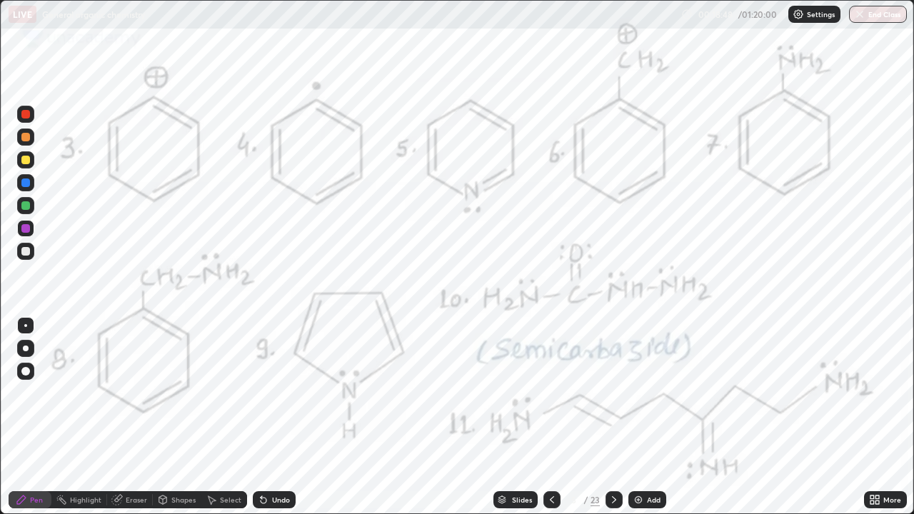
click at [613, 393] on icon at bounding box center [613, 499] width 11 height 11
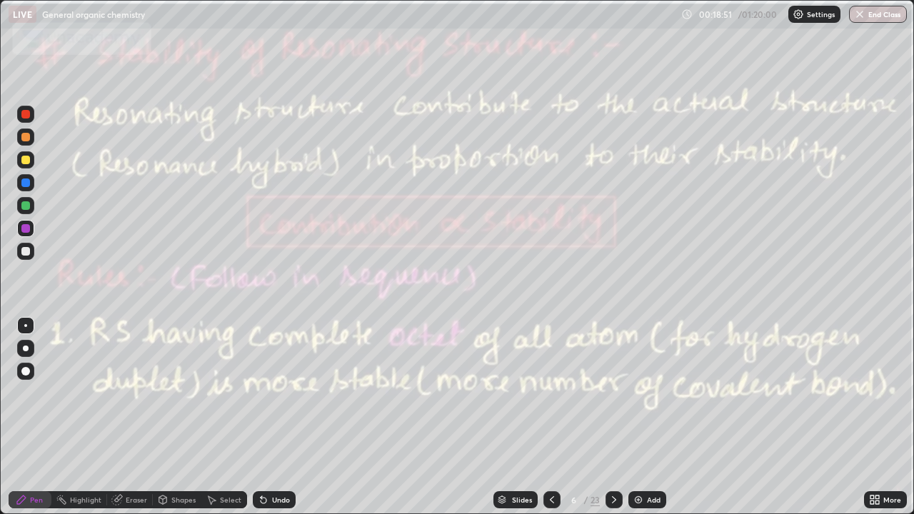
click at [26, 247] on div at bounding box center [25, 251] width 9 height 9
click at [611, 393] on icon at bounding box center [613, 499] width 11 height 11
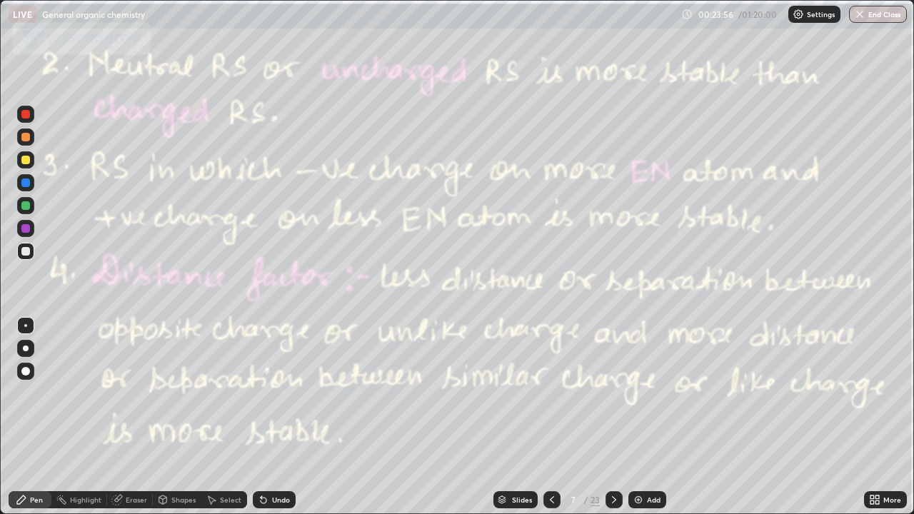
click at [24, 253] on div at bounding box center [25, 251] width 9 height 9
click at [613, 393] on icon at bounding box center [613, 499] width 11 height 11
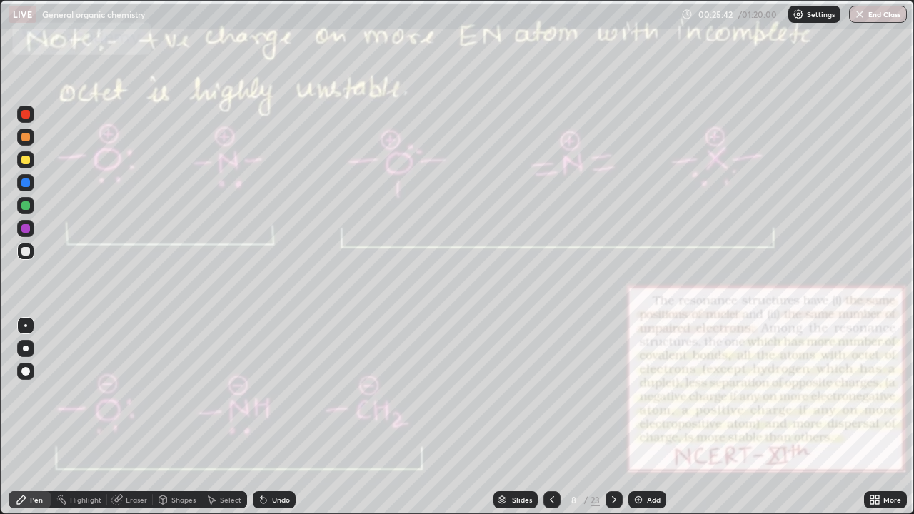
click at [551, 393] on icon at bounding box center [552, 499] width 4 height 7
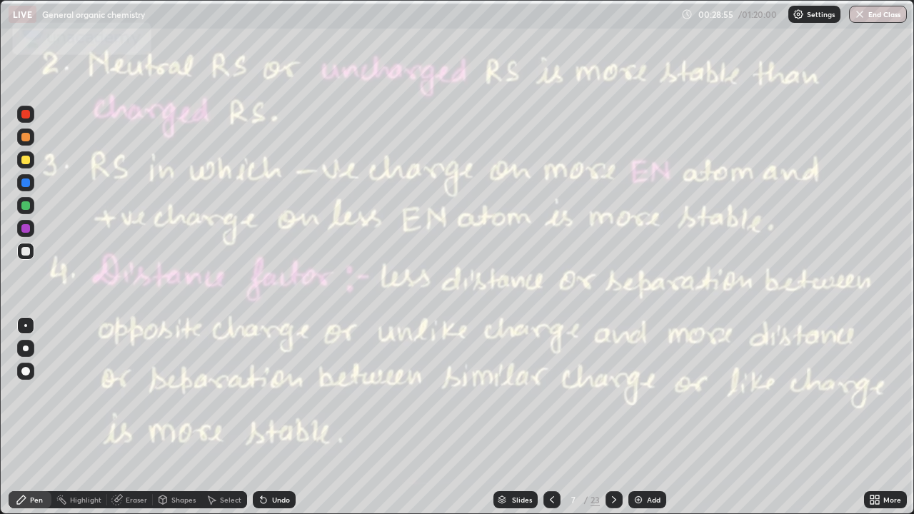
click at [613, 393] on icon at bounding box center [613, 499] width 11 height 11
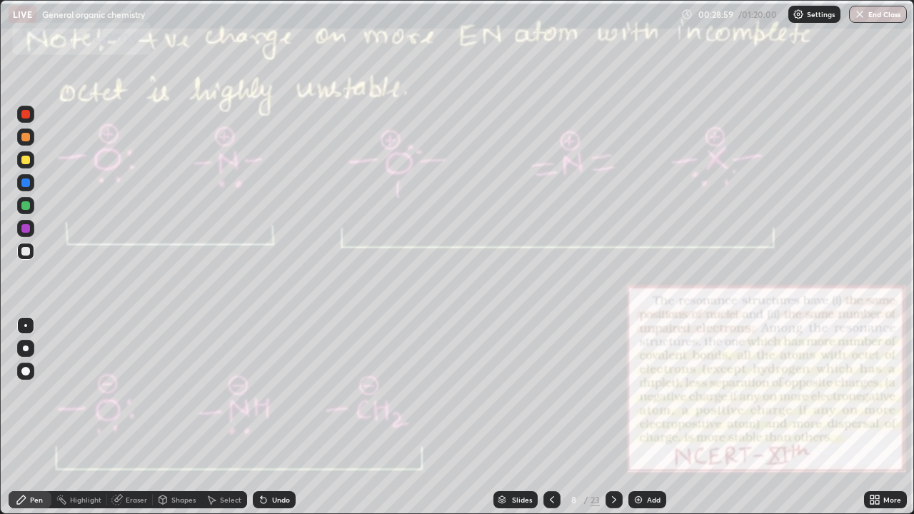
click at [26, 348] on div at bounding box center [26, 349] width 6 height 6
click at [137, 393] on div "Eraser" at bounding box center [136, 499] width 21 height 7
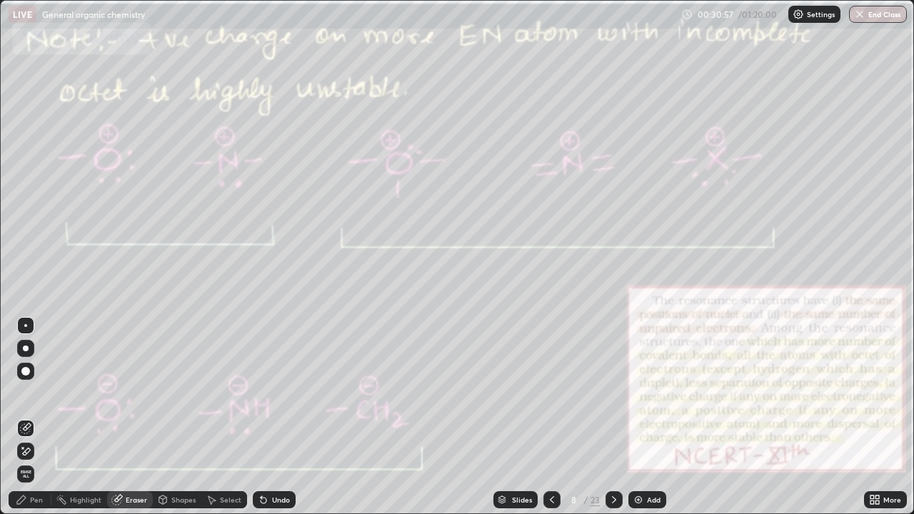
click at [34, 393] on div "Pen" at bounding box center [30, 499] width 43 height 17
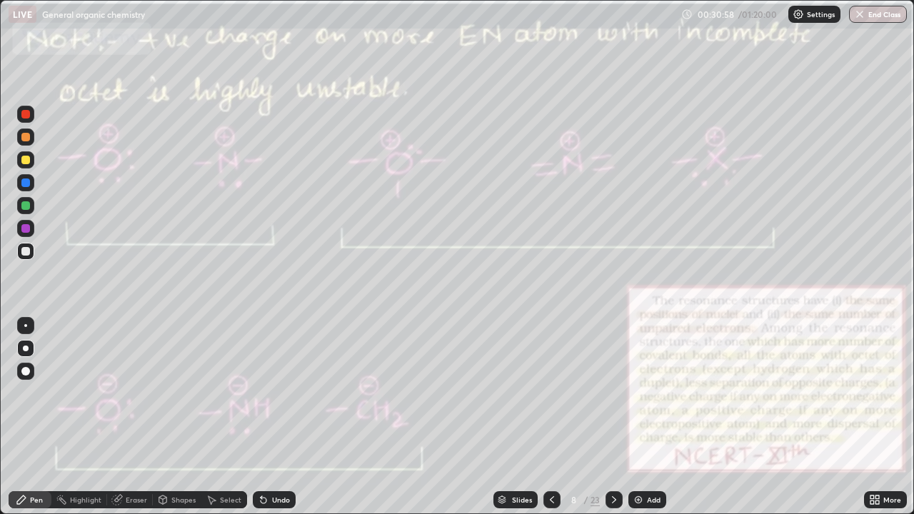
click at [29, 252] on div at bounding box center [25, 251] width 9 height 9
click at [29, 231] on div at bounding box center [25, 228] width 17 height 17
click at [130, 393] on div "Eraser" at bounding box center [136, 499] width 21 height 7
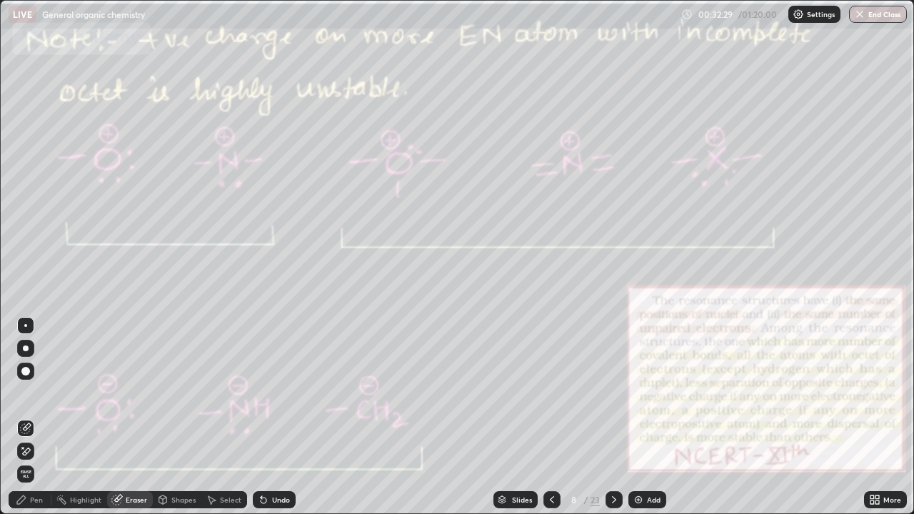
click at [37, 393] on div "Pen" at bounding box center [36, 499] width 13 height 7
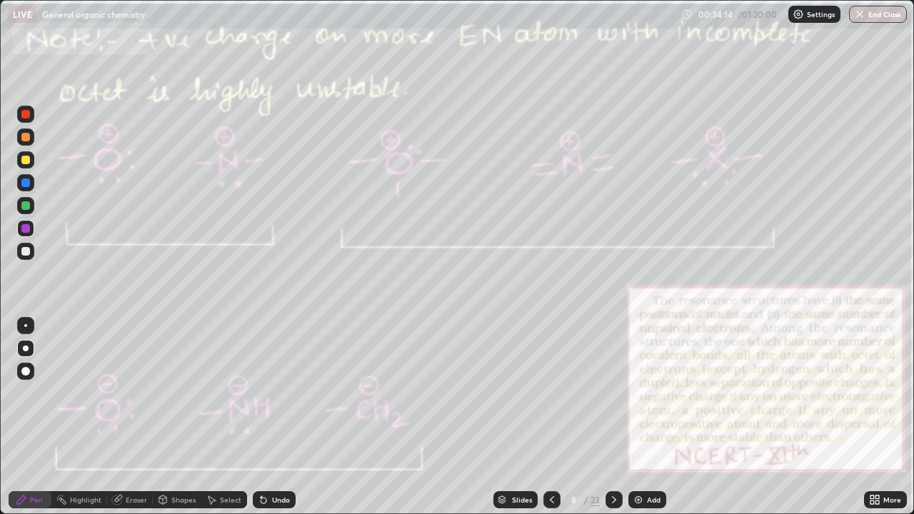
click at [551, 393] on icon at bounding box center [551, 499] width 11 height 11
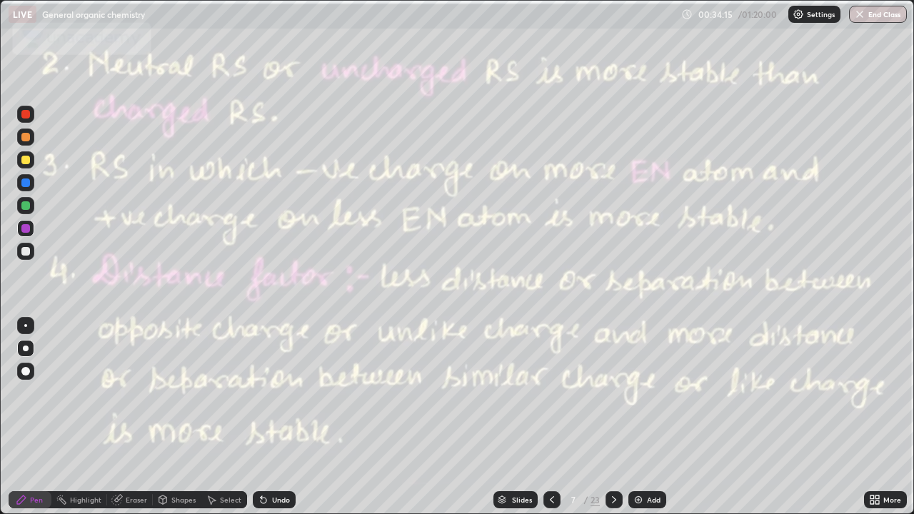
click at [613, 393] on icon at bounding box center [613, 499] width 11 height 11
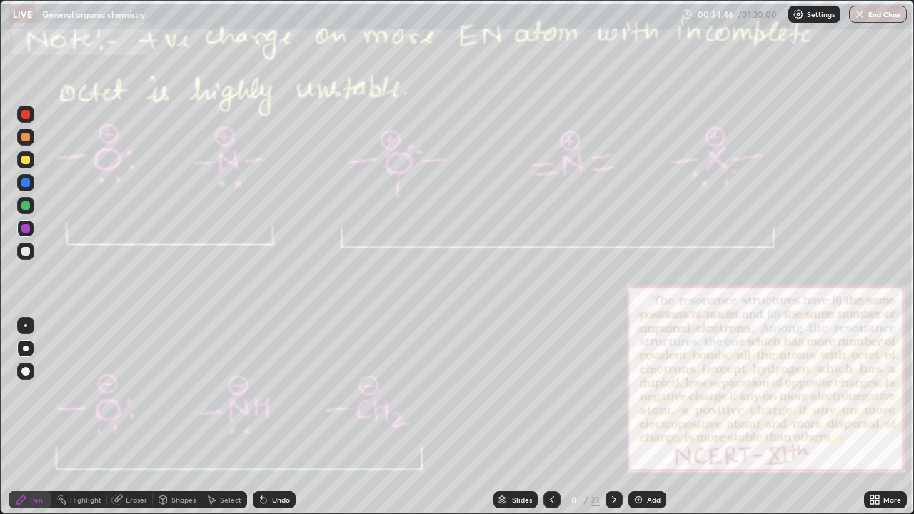
click at [613, 393] on icon at bounding box center [613, 499] width 11 height 11
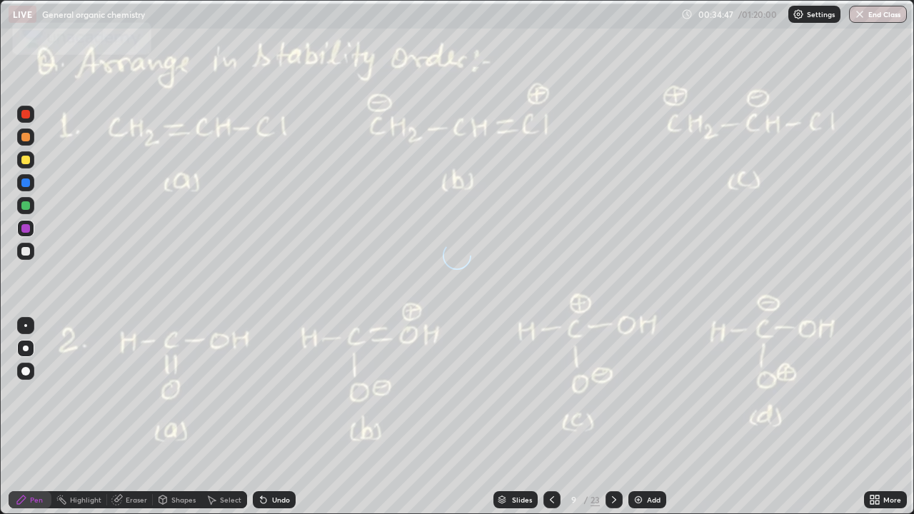
click at [551, 393] on icon at bounding box center [551, 499] width 11 height 11
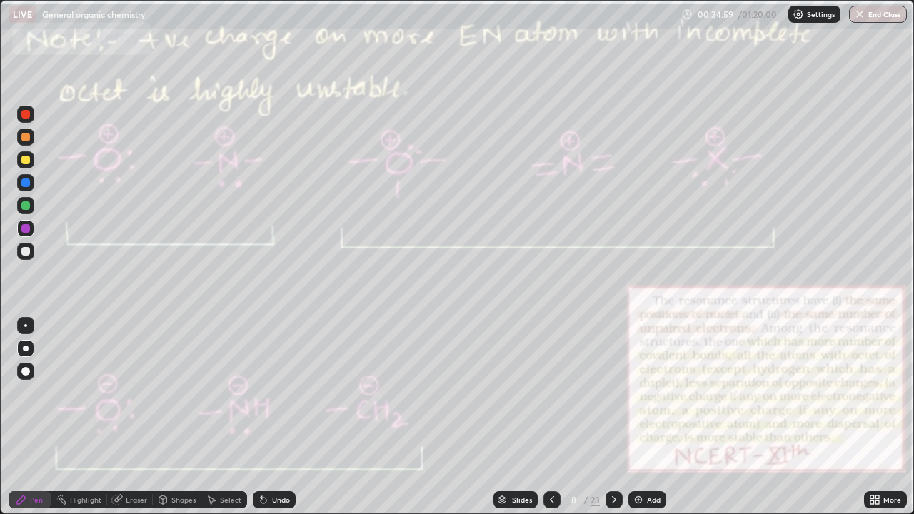
click at [614, 393] on icon at bounding box center [613, 499] width 11 height 11
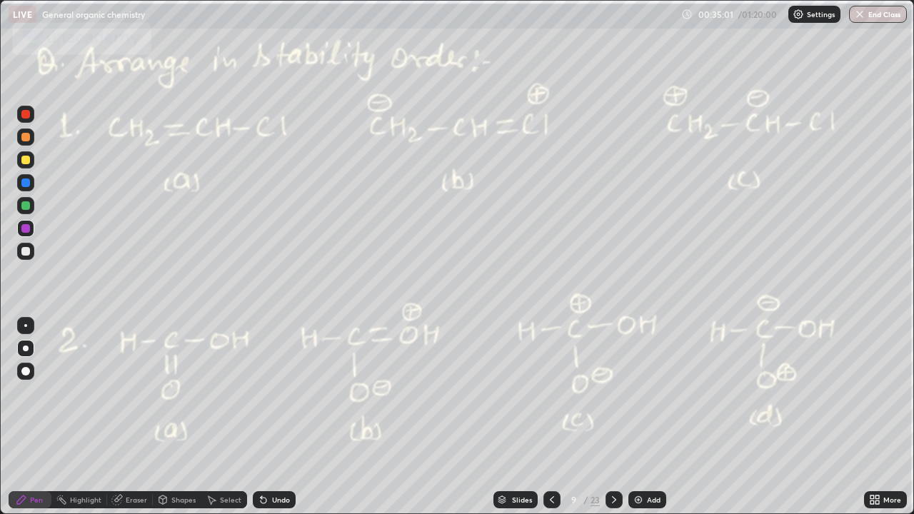
click at [29, 255] on div at bounding box center [25, 251] width 17 height 17
click at [551, 393] on icon at bounding box center [551, 499] width 11 height 11
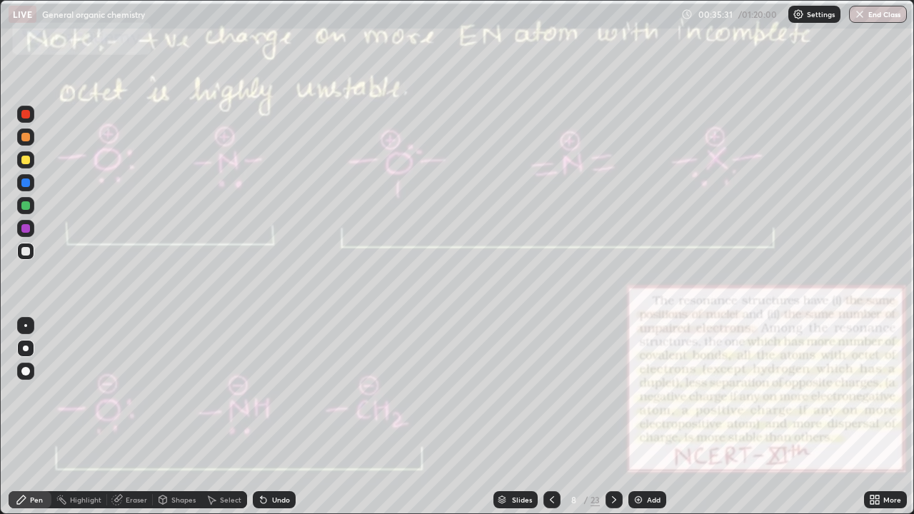
click at [266, 393] on icon at bounding box center [263, 499] width 11 height 11
click at [273, 393] on div "Undo" at bounding box center [281, 499] width 18 height 7
click at [266, 393] on icon at bounding box center [263, 499] width 11 height 11
click at [261, 393] on icon at bounding box center [261, 496] width 1 height 1
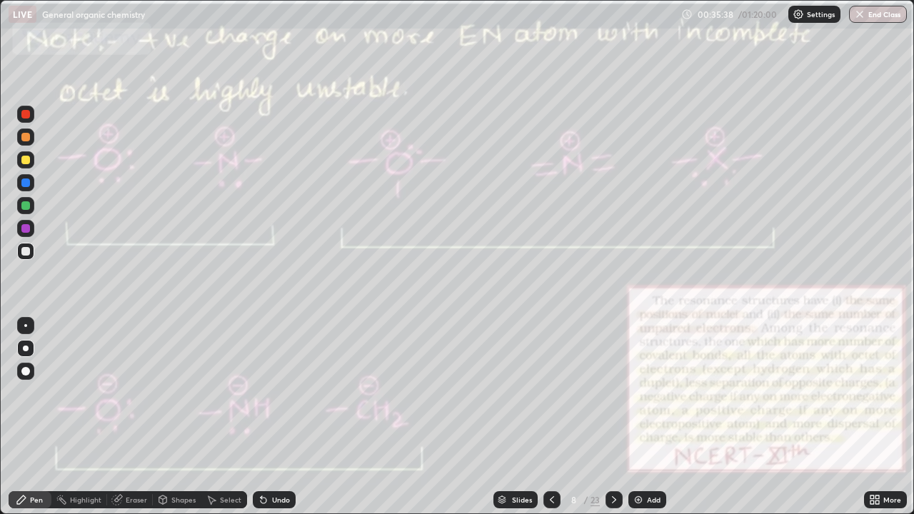
click at [261, 393] on icon at bounding box center [261, 496] width 1 height 1
click at [613, 393] on icon at bounding box center [613, 499] width 11 height 11
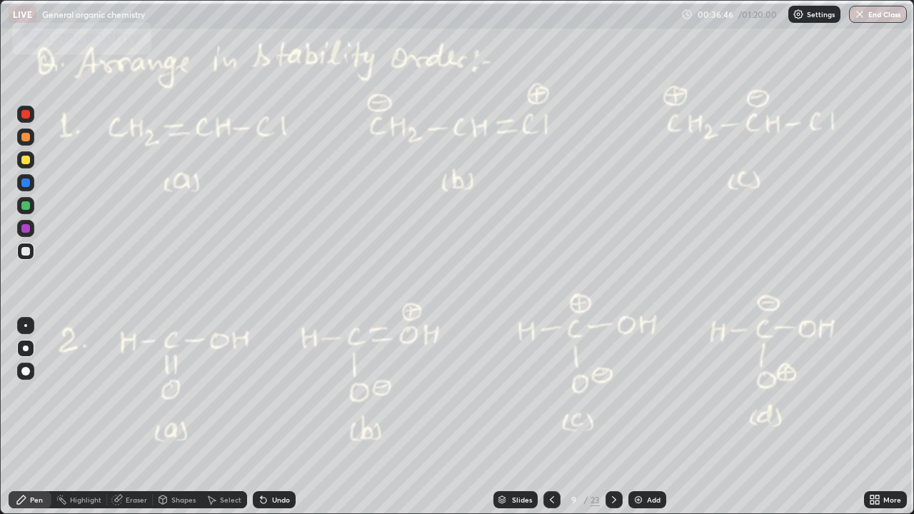
click at [551, 393] on icon at bounding box center [551, 499] width 11 height 11
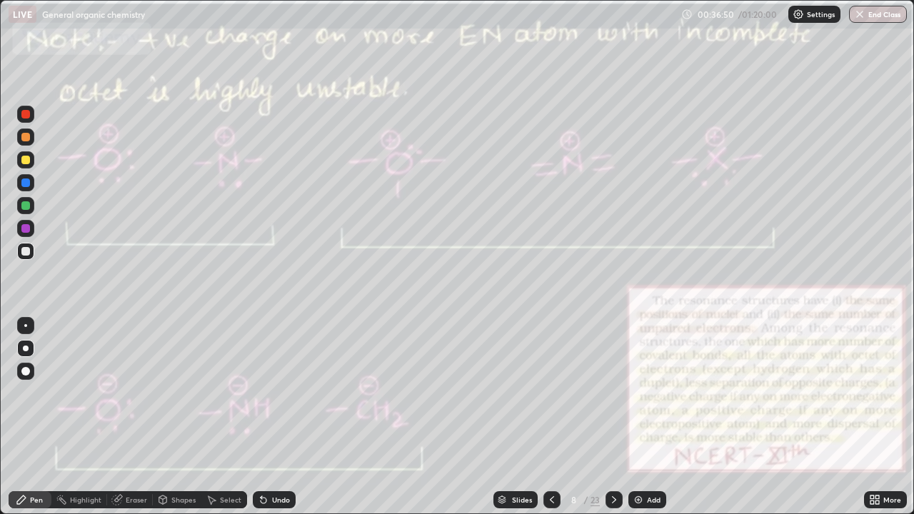
click at [614, 393] on icon at bounding box center [613, 499] width 11 height 11
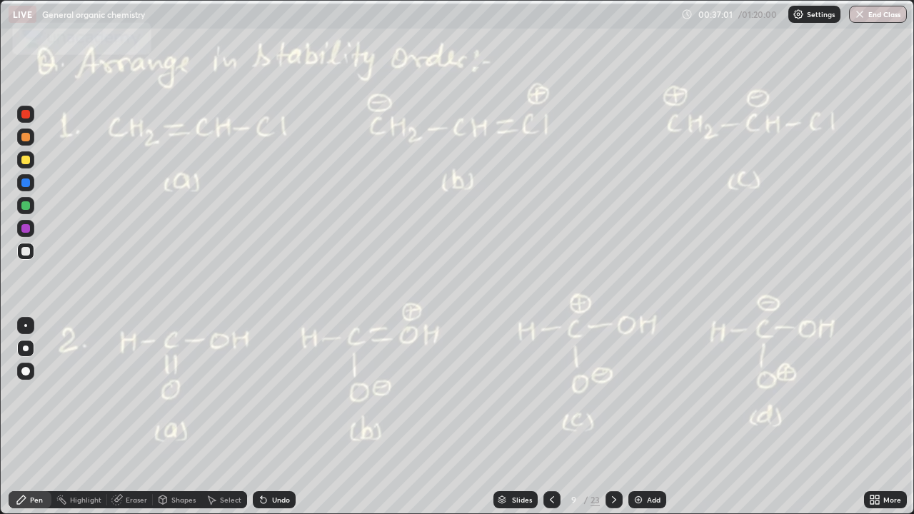
click at [548, 393] on icon at bounding box center [551, 499] width 11 height 11
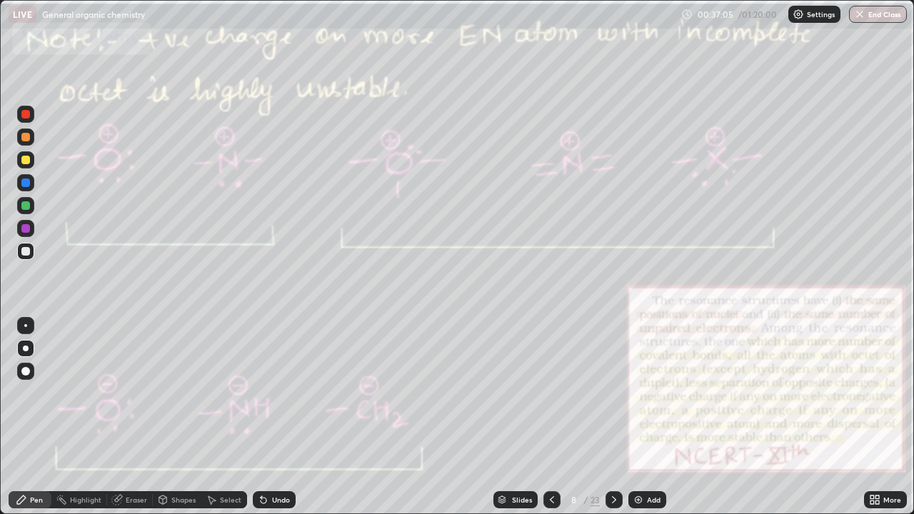
click at [613, 393] on icon at bounding box center [613, 499] width 11 height 11
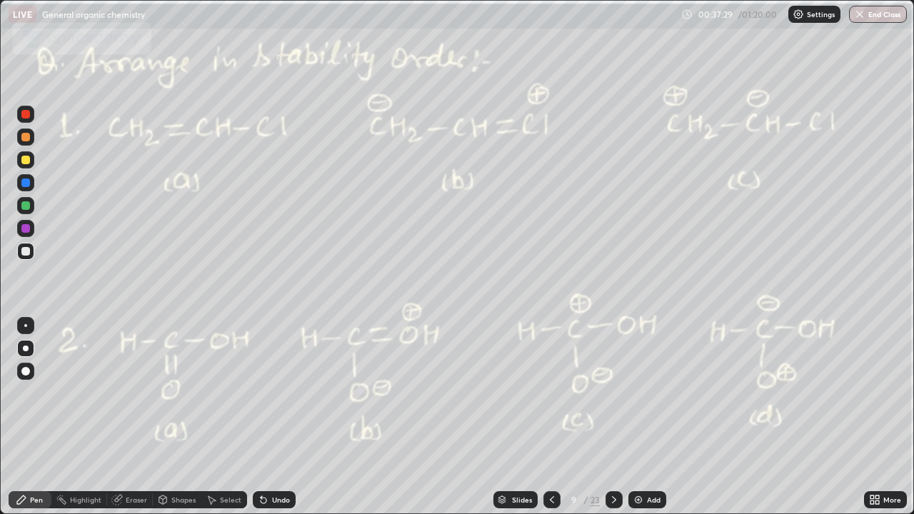
click at [285, 393] on div "Undo" at bounding box center [281, 499] width 18 height 7
click at [278, 393] on div "Undo" at bounding box center [274, 499] width 43 height 17
click at [279, 393] on div "Undo" at bounding box center [274, 499] width 43 height 17
click at [283, 393] on div "Undo" at bounding box center [274, 499] width 43 height 17
click at [285, 393] on div "Undo" at bounding box center [274, 499] width 43 height 17
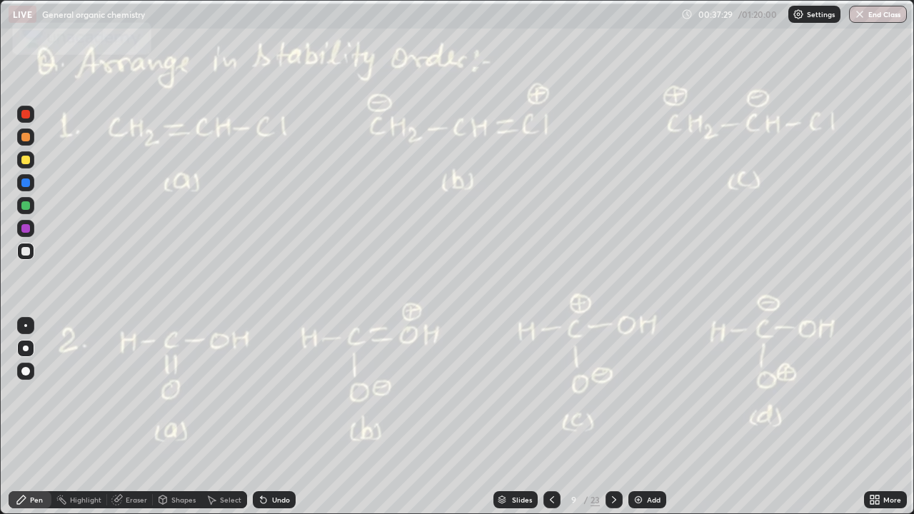
click at [286, 393] on div "Undo" at bounding box center [274, 499] width 43 height 17
click at [284, 393] on div "Undo" at bounding box center [281, 499] width 18 height 7
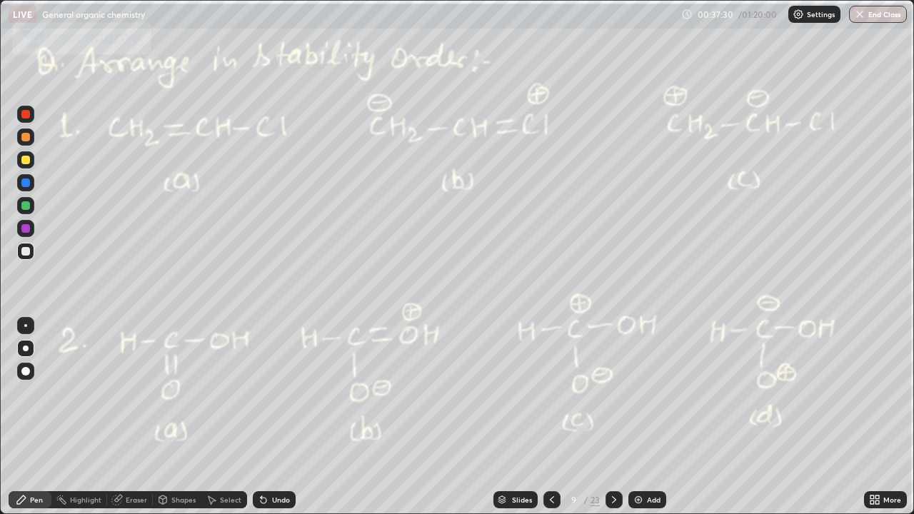
click at [283, 393] on div "Undo" at bounding box center [281, 499] width 18 height 7
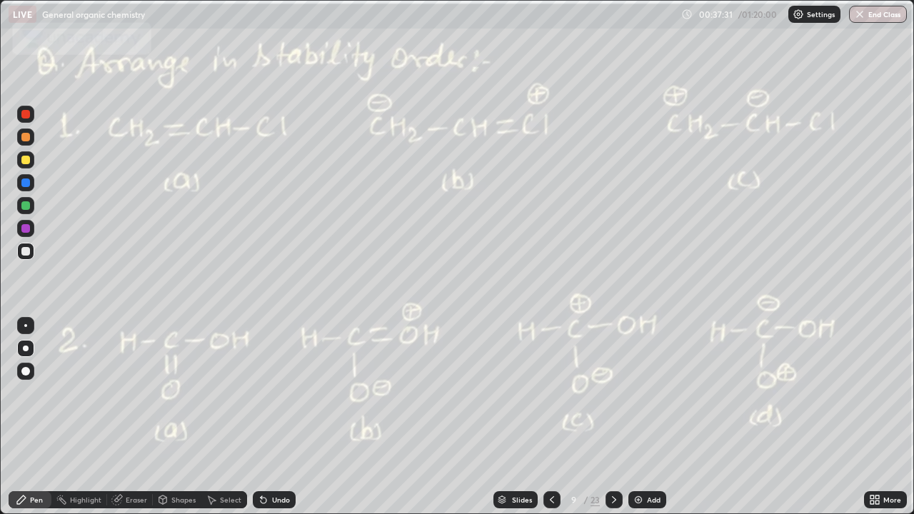
click at [283, 393] on div "Undo" at bounding box center [281, 499] width 18 height 7
click at [285, 393] on div "Undo" at bounding box center [281, 499] width 18 height 7
click at [287, 393] on div "Undo" at bounding box center [281, 499] width 18 height 7
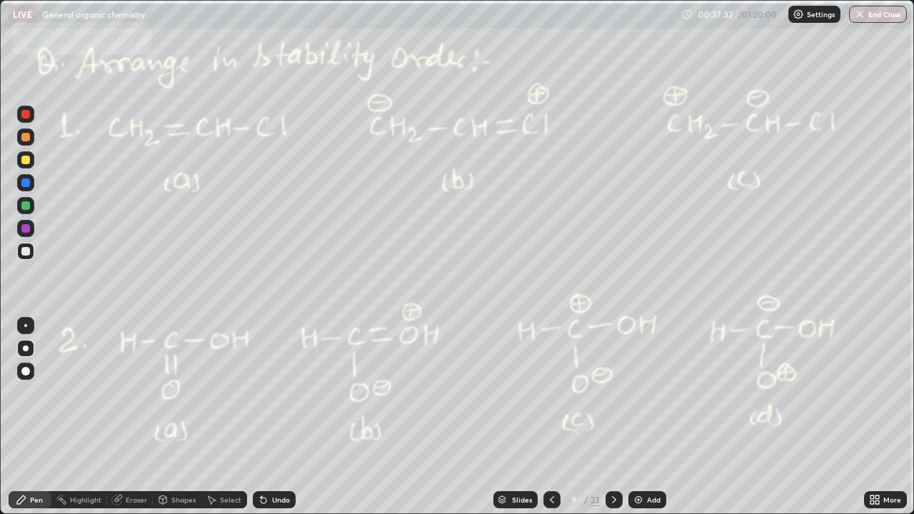
click at [288, 393] on div "Undo" at bounding box center [281, 499] width 18 height 7
click at [287, 393] on div "Undo" at bounding box center [281, 499] width 18 height 7
click at [551, 393] on icon at bounding box center [551, 499] width 11 height 11
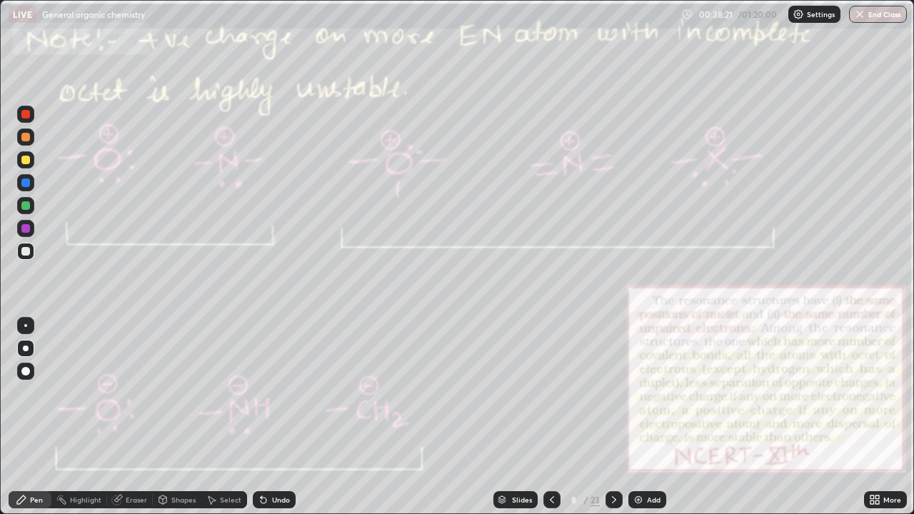
click at [275, 393] on div "Undo" at bounding box center [281, 499] width 18 height 7
click at [276, 393] on div "Undo" at bounding box center [281, 499] width 18 height 7
click at [277, 393] on div "Undo" at bounding box center [281, 499] width 18 height 7
click at [274, 393] on div "Undo" at bounding box center [274, 499] width 43 height 17
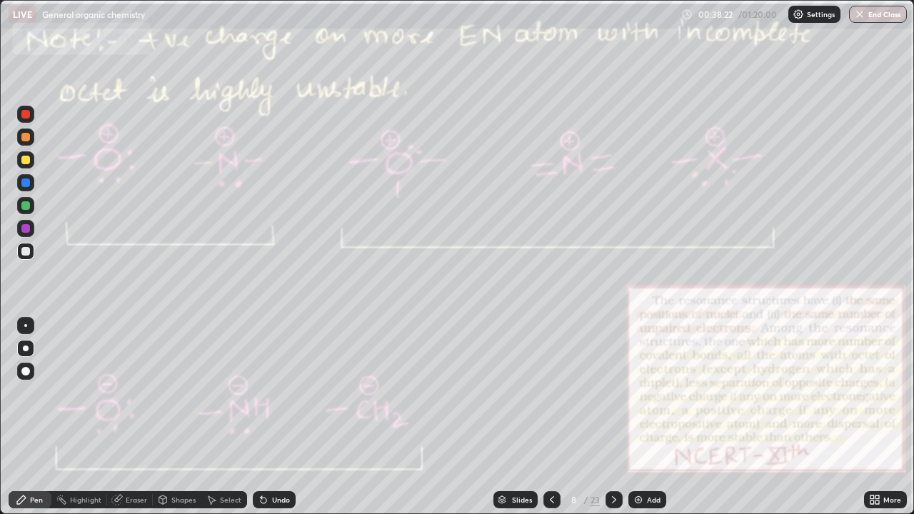
click at [272, 393] on div "Undo" at bounding box center [274, 499] width 43 height 17
click at [273, 393] on div "Undo" at bounding box center [274, 499] width 43 height 17
click at [275, 393] on div "Undo" at bounding box center [281, 499] width 18 height 7
click at [273, 393] on div "Undo" at bounding box center [274, 499] width 43 height 17
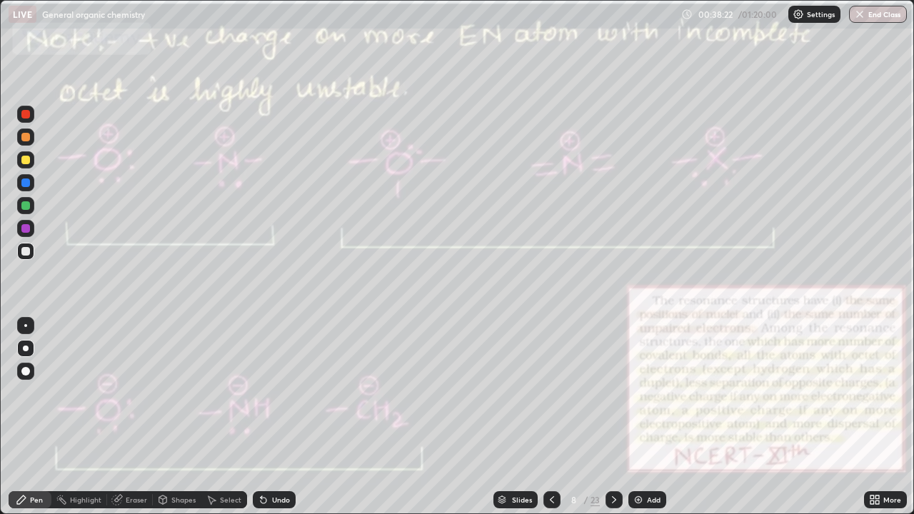
click at [271, 393] on div "Undo" at bounding box center [274, 499] width 43 height 17
click at [272, 393] on div "Undo" at bounding box center [281, 499] width 18 height 7
click at [273, 393] on div "Undo" at bounding box center [281, 499] width 18 height 7
click at [275, 393] on div "Undo" at bounding box center [281, 499] width 18 height 7
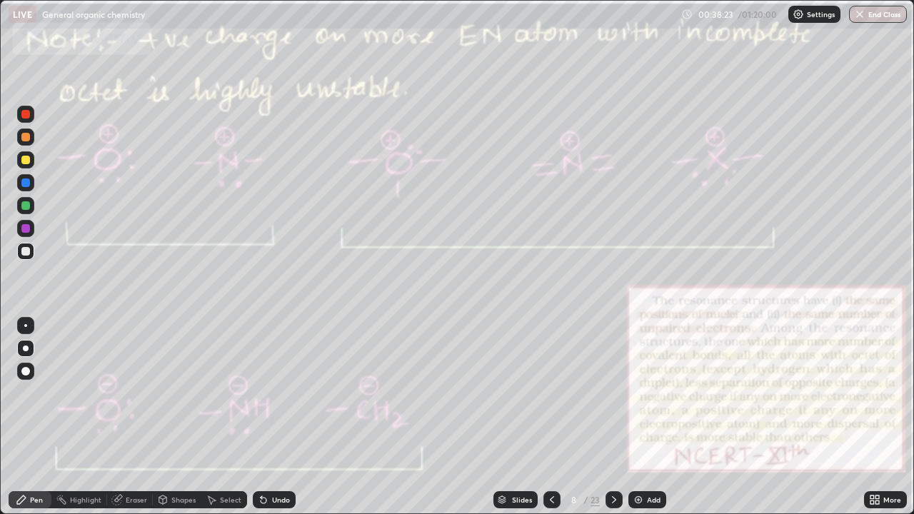
click at [276, 393] on div "Undo" at bounding box center [281, 499] width 18 height 7
click at [613, 393] on icon at bounding box center [613, 499] width 11 height 11
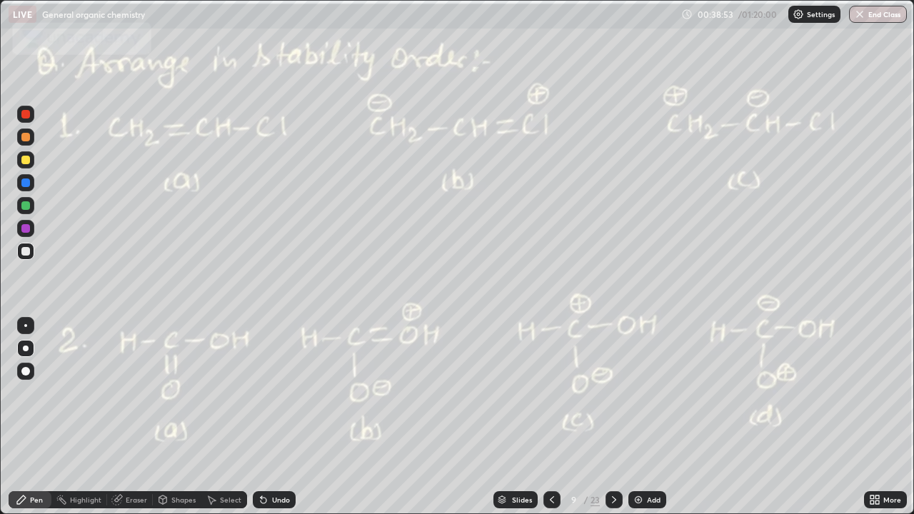
click at [551, 393] on icon at bounding box center [551, 499] width 11 height 11
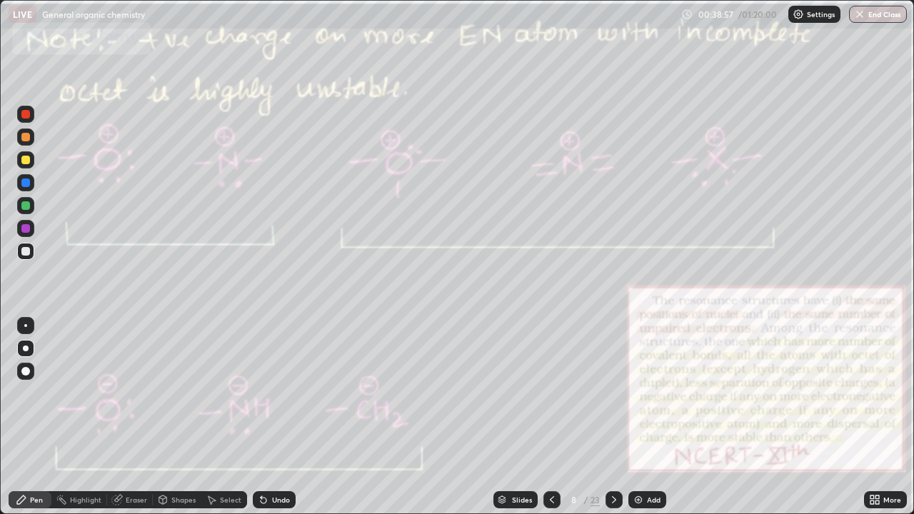
click at [613, 393] on icon at bounding box center [613, 499] width 11 height 11
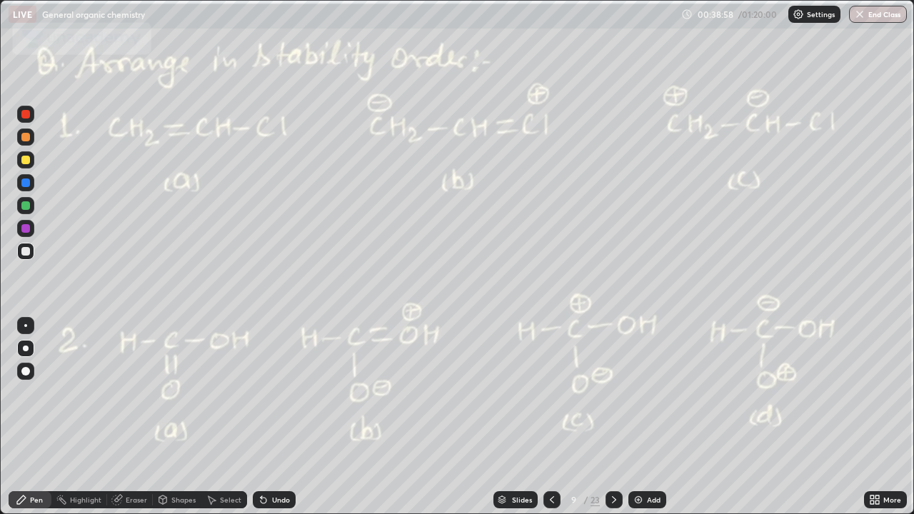
click at [551, 393] on icon at bounding box center [551, 499] width 11 height 11
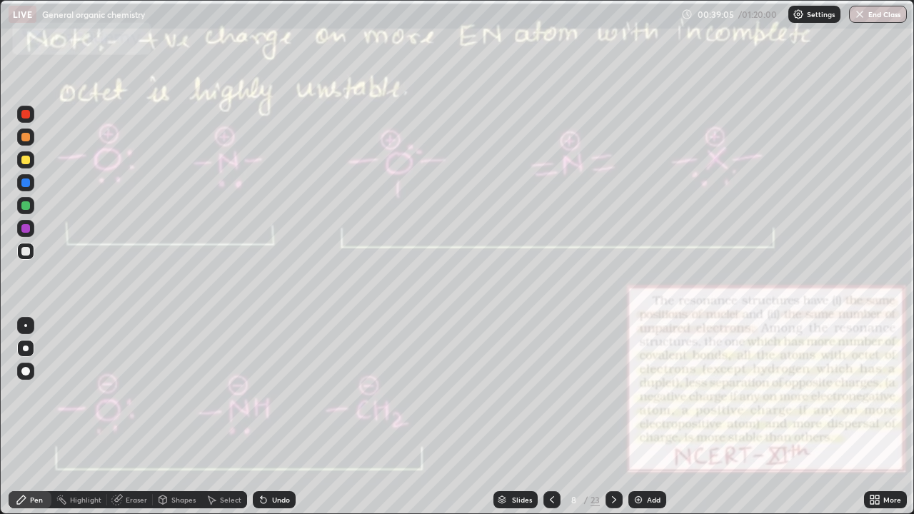
click at [278, 393] on div "Undo" at bounding box center [274, 499] width 43 height 17
click at [272, 393] on div "Undo" at bounding box center [281, 499] width 18 height 7
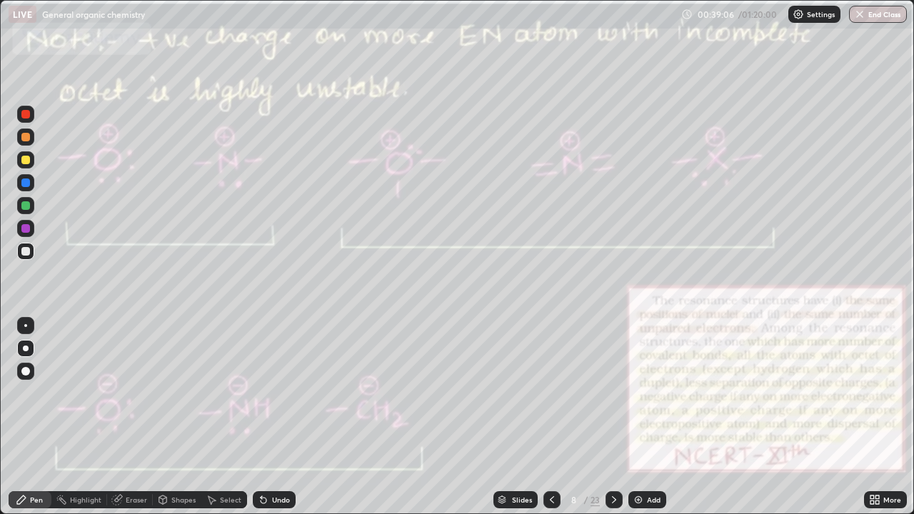
click at [272, 393] on div "Undo" at bounding box center [281, 499] width 18 height 7
click at [268, 393] on div "Undo" at bounding box center [274, 499] width 43 height 17
click at [613, 393] on icon at bounding box center [613, 499] width 11 height 11
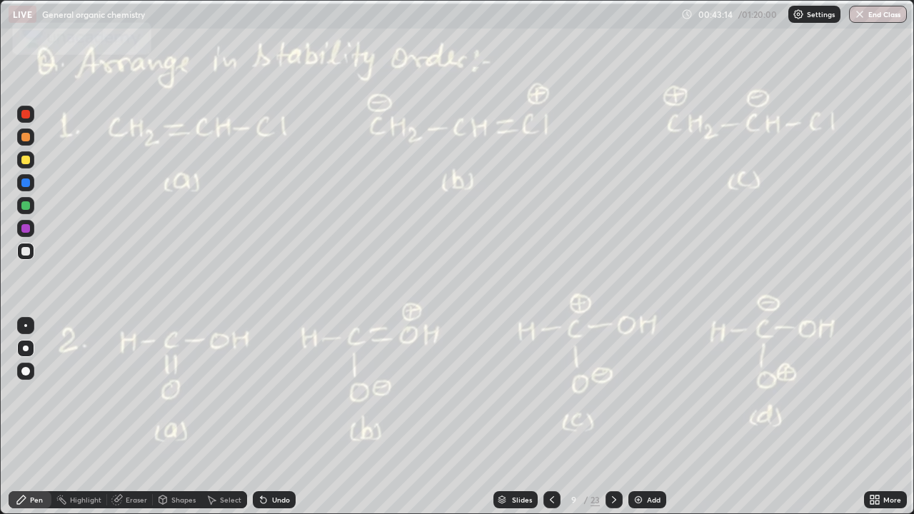
click at [613, 393] on icon at bounding box center [613, 499] width 11 height 11
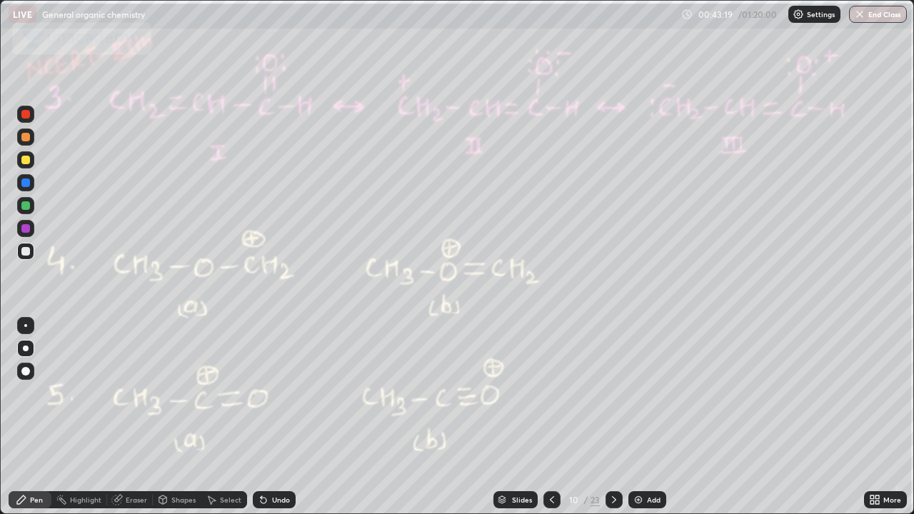
click at [26, 251] on div at bounding box center [25, 251] width 9 height 9
click at [269, 393] on div "Undo" at bounding box center [274, 499] width 43 height 17
click at [261, 393] on icon at bounding box center [264, 501] width 6 height 6
click at [263, 393] on icon at bounding box center [264, 501] width 6 height 6
click at [261, 393] on icon at bounding box center [264, 501] width 6 height 6
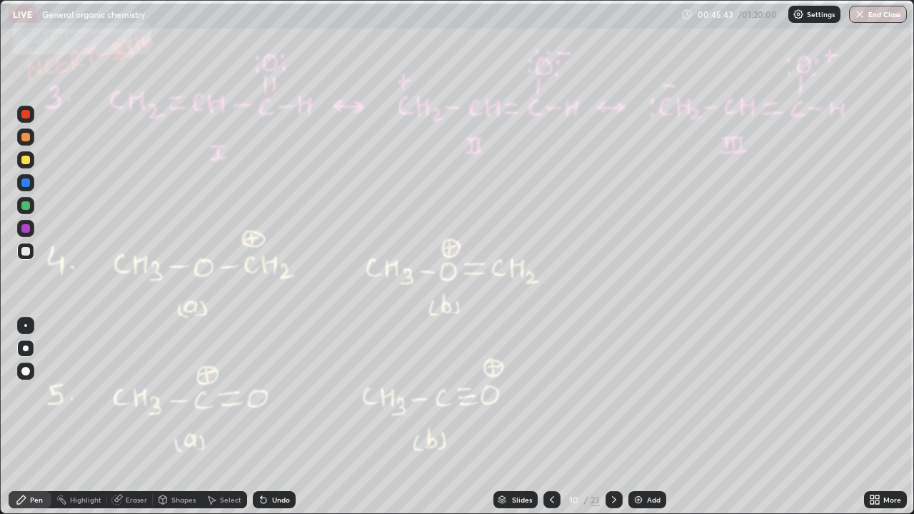
click at [261, 393] on icon at bounding box center [264, 501] width 6 height 6
click at [265, 393] on div "Undo" at bounding box center [274, 499] width 43 height 17
click at [266, 393] on icon at bounding box center [263, 499] width 11 height 11
click at [265, 393] on icon at bounding box center [263, 499] width 11 height 11
click at [267, 393] on div "Undo" at bounding box center [274, 499] width 43 height 17
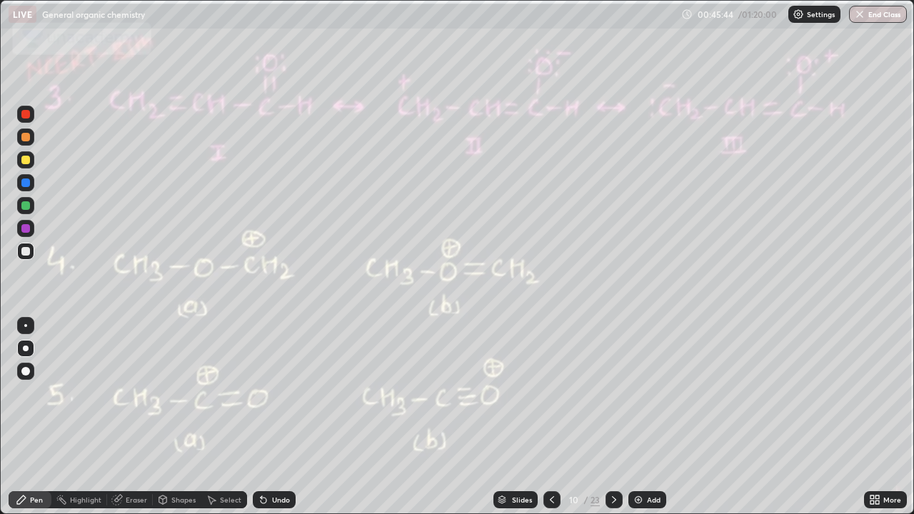
click at [271, 393] on div "Undo" at bounding box center [274, 499] width 43 height 17
click at [268, 393] on div "Undo" at bounding box center [274, 499] width 43 height 17
click at [611, 393] on icon at bounding box center [613, 499] width 11 height 11
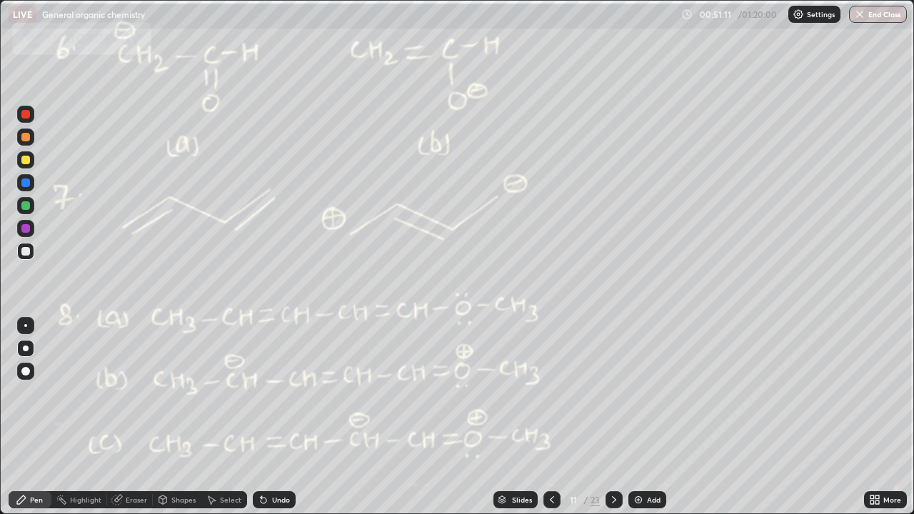
click at [611, 393] on icon at bounding box center [613, 499] width 11 height 11
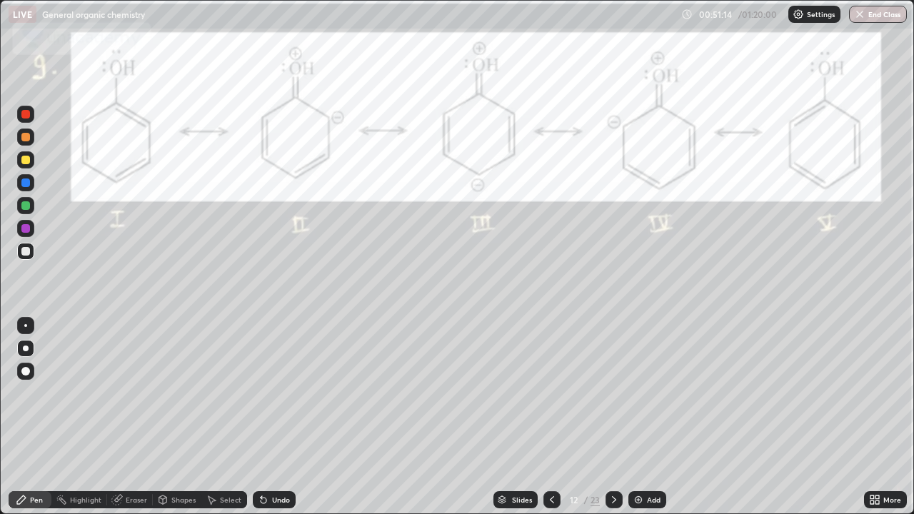
click at [28, 252] on div at bounding box center [25, 251] width 9 height 9
click at [26, 228] on div at bounding box center [25, 228] width 9 height 9
click at [281, 393] on div "Undo" at bounding box center [281, 499] width 18 height 7
click at [273, 393] on div "Undo" at bounding box center [281, 499] width 18 height 7
click at [266, 393] on icon at bounding box center [263, 499] width 11 height 11
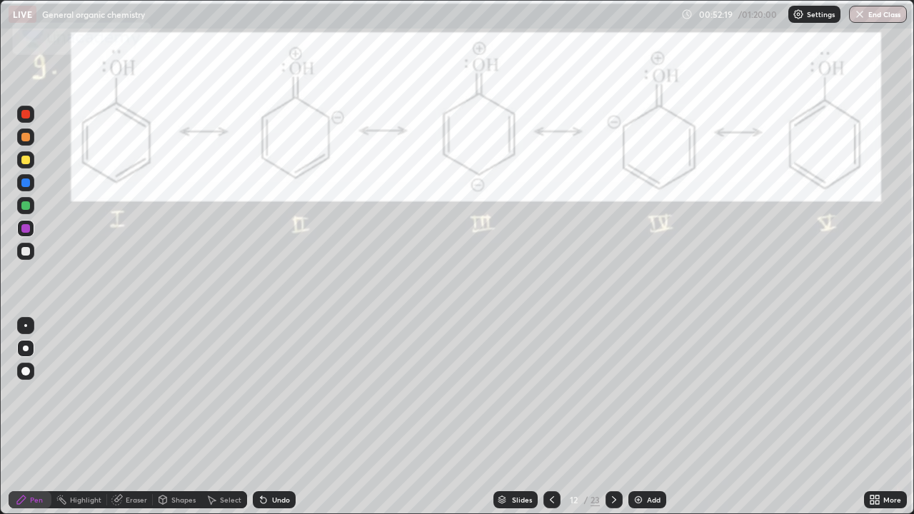
click at [263, 393] on icon at bounding box center [264, 501] width 6 height 6
click at [261, 393] on icon at bounding box center [264, 501] width 6 height 6
click at [268, 393] on div "Undo" at bounding box center [274, 499] width 43 height 17
click at [272, 393] on div "Undo" at bounding box center [281, 499] width 18 height 7
click at [271, 393] on div "Undo" at bounding box center [274, 499] width 43 height 17
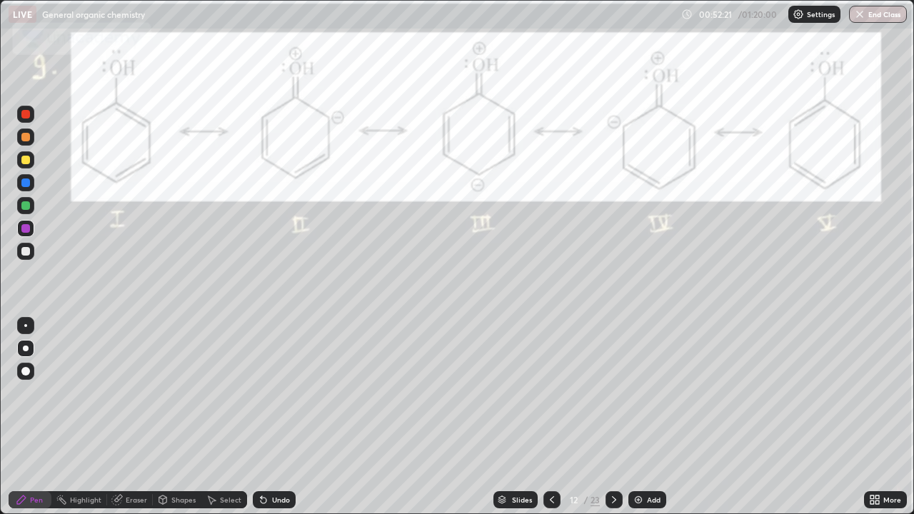
click at [268, 393] on div "Undo" at bounding box center [274, 499] width 43 height 17
click at [613, 393] on icon at bounding box center [613, 499] width 11 height 11
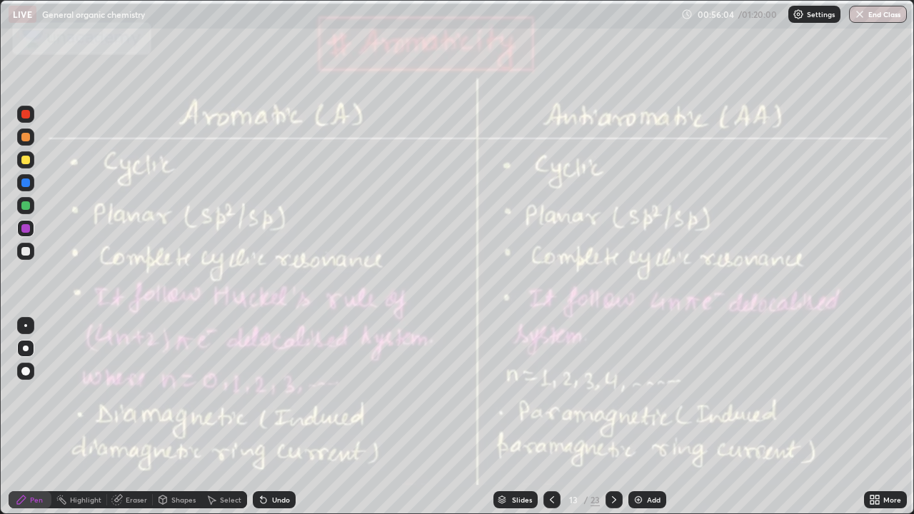
click at [24, 249] on div at bounding box center [25, 251] width 9 height 9
click at [271, 393] on div "Undo" at bounding box center [274, 499] width 43 height 17
click at [272, 393] on div "Undo" at bounding box center [281, 499] width 18 height 7
click at [267, 393] on icon at bounding box center [263, 499] width 11 height 11
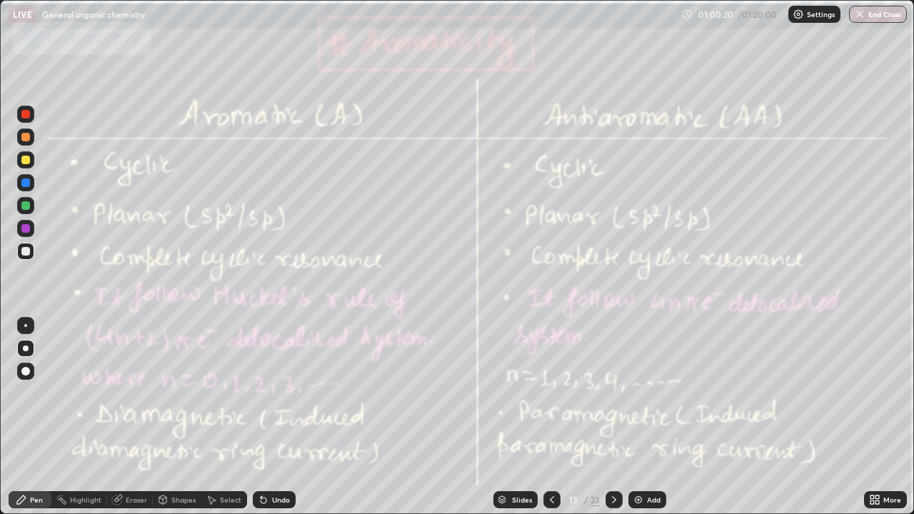
click at [290, 393] on div "Undo" at bounding box center [274, 499] width 43 height 17
click at [288, 393] on div "Undo" at bounding box center [274, 499] width 43 height 17
click at [292, 393] on div "Undo" at bounding box center [274, 499] width 43 height 17
click at [611, 393] on icon at bounding box center [613, 499] width 11 height 11
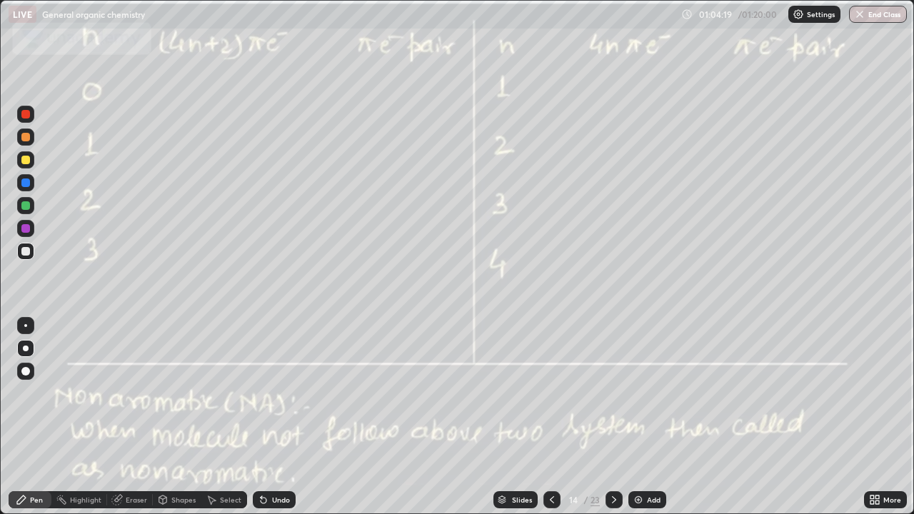
click at [34, 253] on div at bounding box center [25, 251] width 17 height 17
click at [551, 393] on icon at bounding box center [551, 499] width 11 height 11
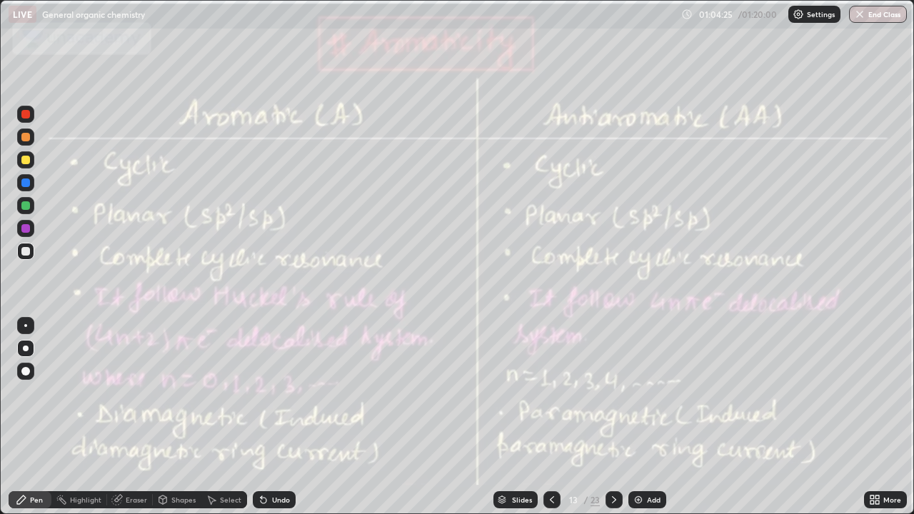
click at [613, 393] on icon at bounding box center [613, 499] width 11 height 11
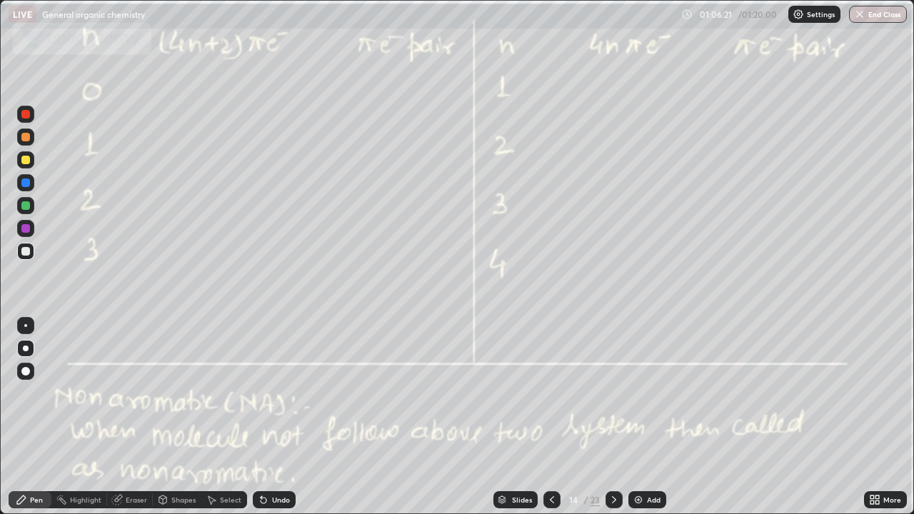
click at [551, 393] on icon at bounding box center [551, 499] width 11 height 11
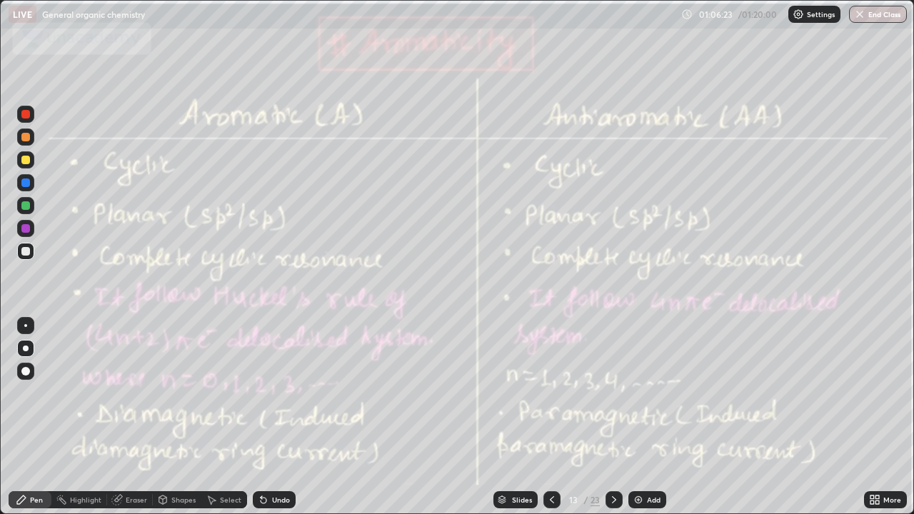
click at [611, 393] on div at bounding box center [614, 499] width 17 height 17
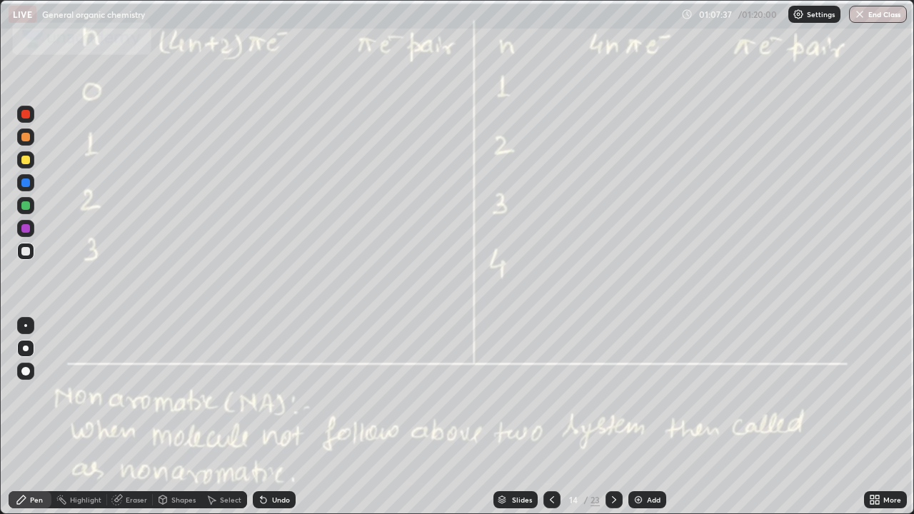
click at [614, 393] on icon at bounding box center [613, 499] width 11 height 11
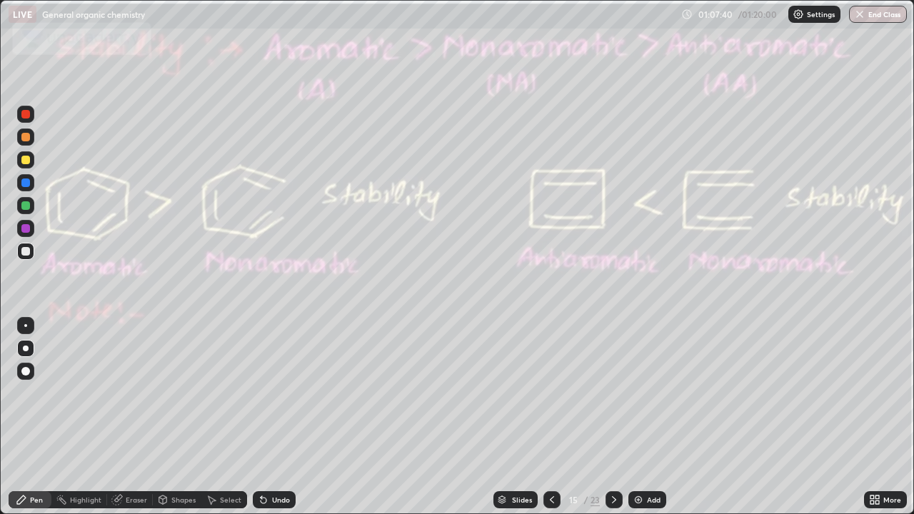
click at [27, 209] on div at bounding box center [25, 205] width 9 height 9
click at [284, 393] on div "Undo" at bounding box center [281, 499] width 18 height 7
click at [279, 393] on div "Undo" at bounding box center [274, 499] width 43 height 17
click at [278, 393] on div "Undo" at bounding box center [274, 499] width 43 height 17
click at [285, 393] on div "Undo" at bounding box center [281, 499] width 18 height 7
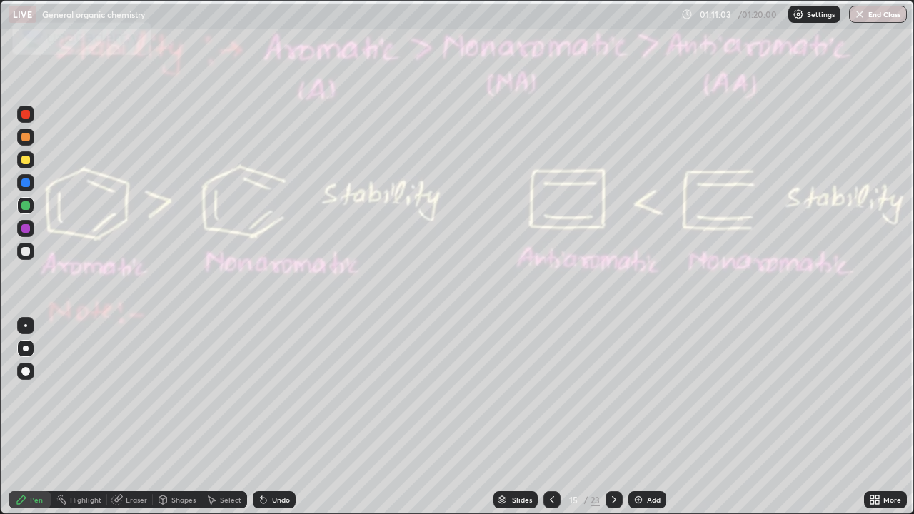
click at [276, 393] on div "Undo" at bounding box center [281, 499] width 18 height 7
click at [272, 393] on div "Undo" at bounding box center [274, 499] width 43 height 17
click at [287, 393] on div "Undo" at bounding box center [274, 499] width 43 height 17
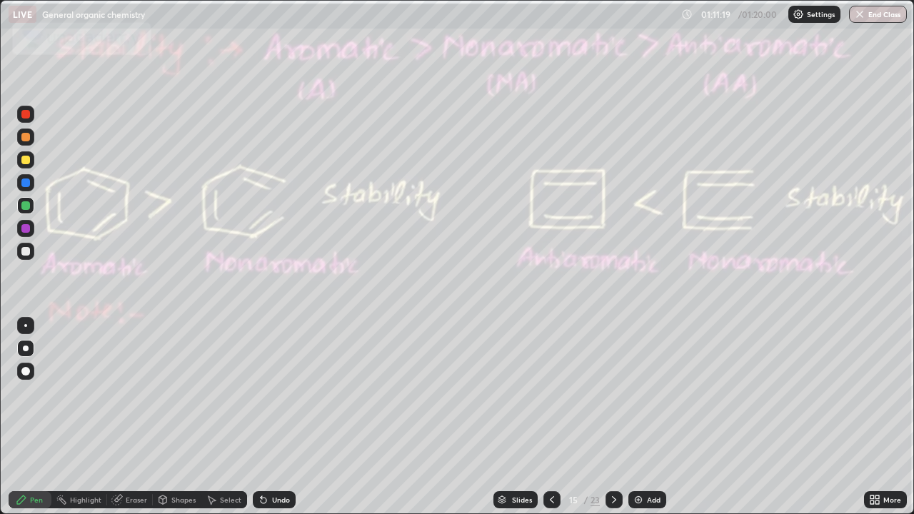
click at [290, 393] on div "Undo" at bounding box center [274, 499] width 43 height 17
click at [287, 393] on div "Undo" at bounding box center [281, 499] width 18 height 7
click at [29, 252] on div at bounding box center [25, 251] width 9 height 9
click at [286, 393] on div "Undo" at bounding box center [281, 499] width 18 height 7
click at [276, 393] on div "Undo" at bounding box center [274, 499] width 43 height 17
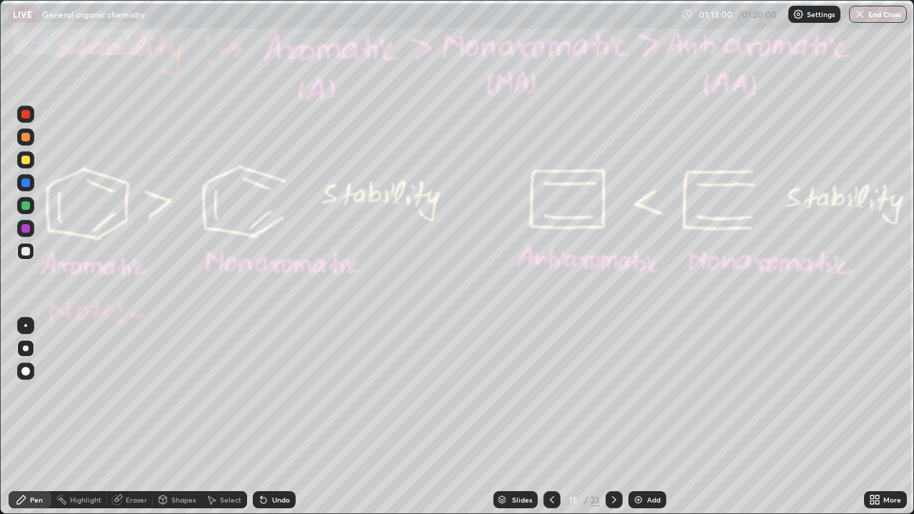
click at [273, 393] on div "Undo" at bounding box center [274, 499] width 43 height 17
click at [611, 393] on icon at bounding box center [613, 499] width 11 height 11
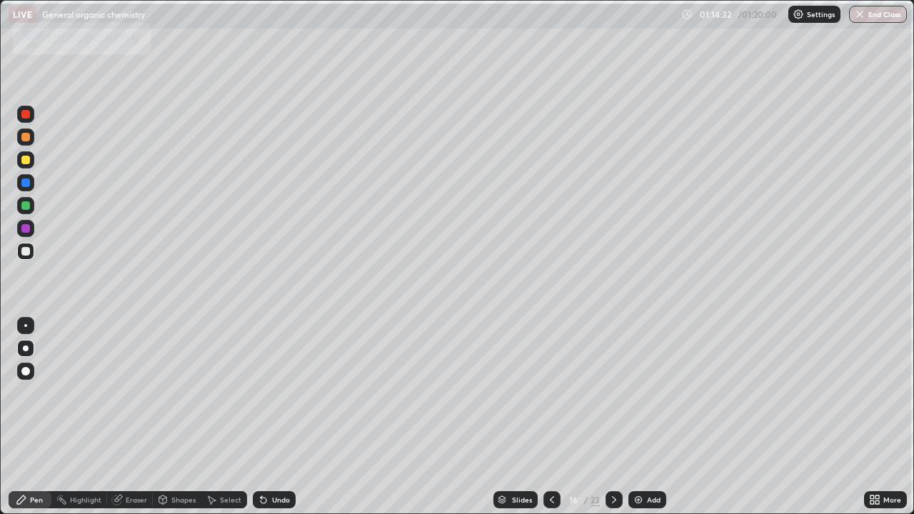
click at [613, 393] on icon at bounding box center [613, 499] width 11 height 11
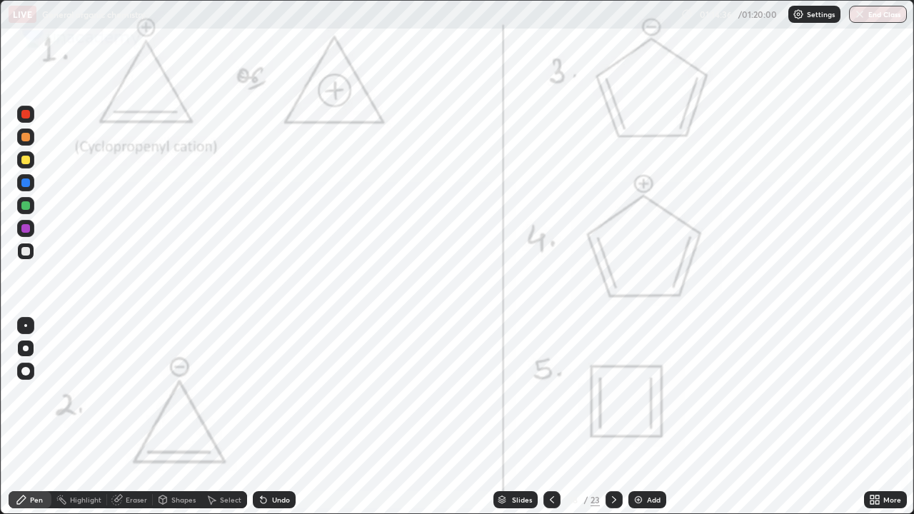
click at [545, 393] on div at bounding box center [551, 499] width 17 height 17
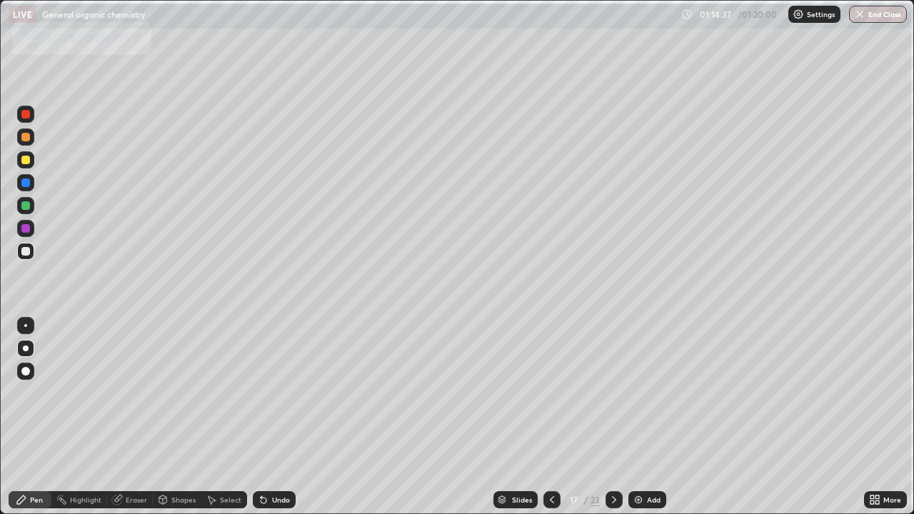
click at [550, 393] on icon at bounding box center [551, 499] width 11 height 11
click at [25, 256] on div at bounding box center [25, 251] width 17 height 17
click at [31, 206] on div at bounding box center [25, 205] width 17 height 17
click at [277, 393] on div "Undo" at bounding box center [281, 499] width 18 height 7
click at [275, 393] on div "Undo" at bounding box center [281, 499] width 18 height 7
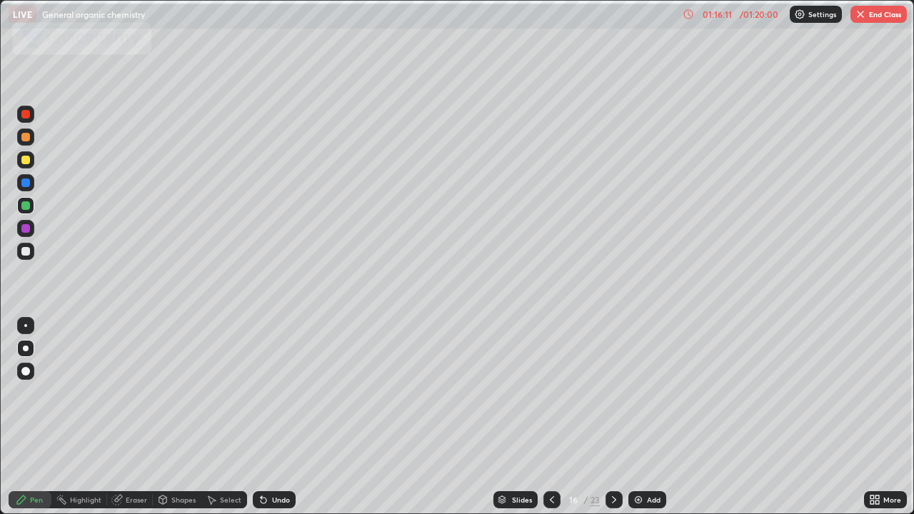
click at [270, 393] on div "Undo" at bounding box center [274, 499] width 43 height 17
click at [521, 393] on div "Slides" at bounding box center [515, 499] width 44 height 17
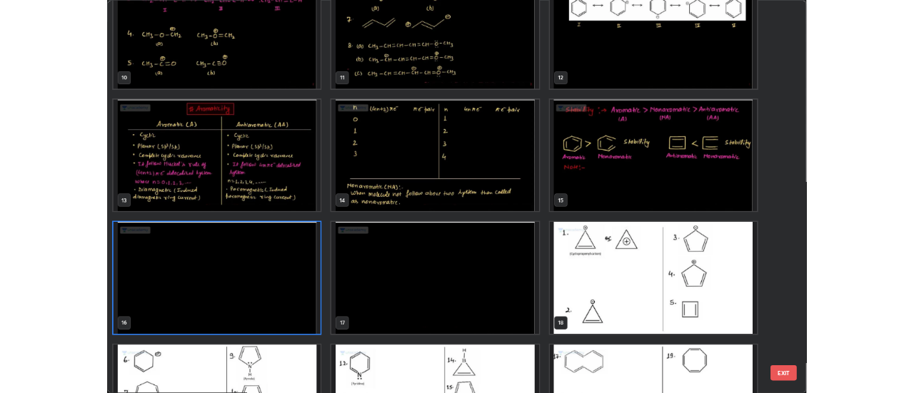
scroll to position [545, 0]
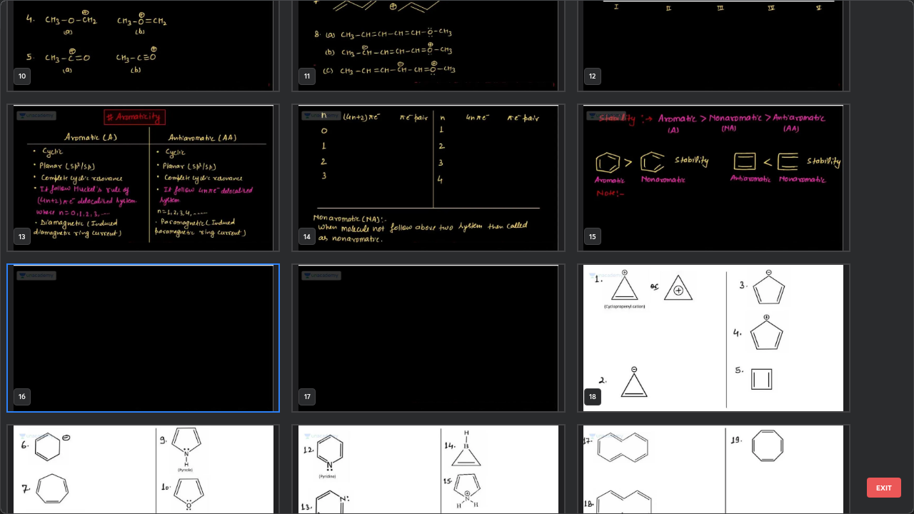
click at [224, 393] on img "grid" at bounding box center [143, 338] width 271 height 146
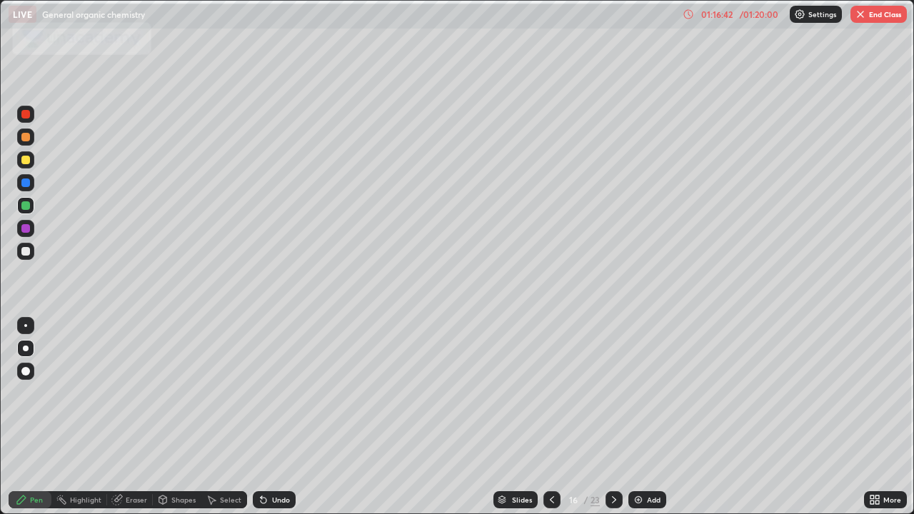
click at [219, 376] on img "grid" at bounding box center [143, 338] width 271 height 146
click at [872, 19] on button "End Class" at bounding box center [878, 14] width 56 height 17
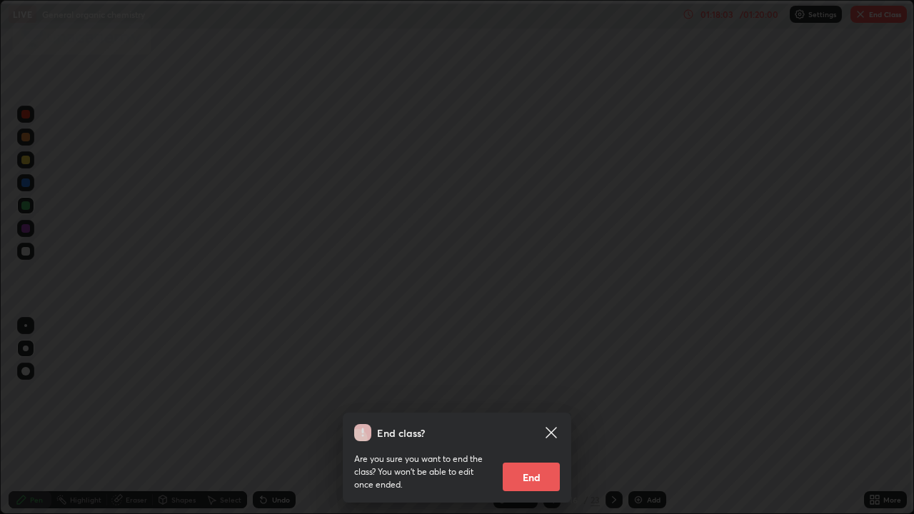
click at [538, 393] on button "End" at bounding box center [531, 477] width 57 height 29
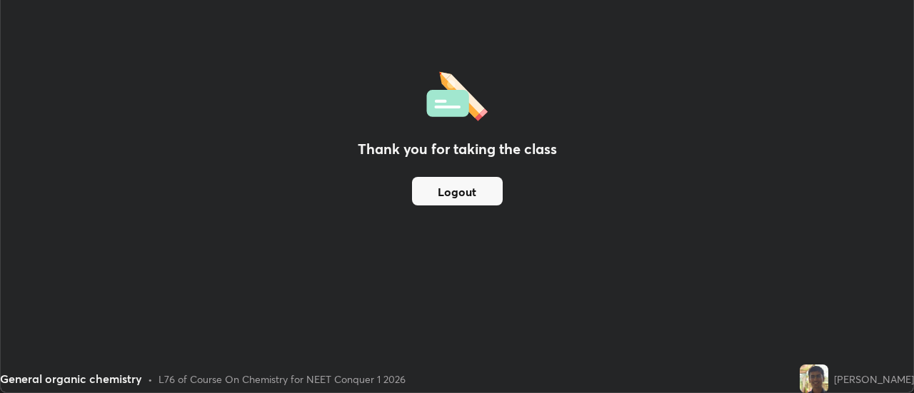
scroll to position [71012, 70492]
